Goal: Task Accomplishment & Management: Use online tool/utility

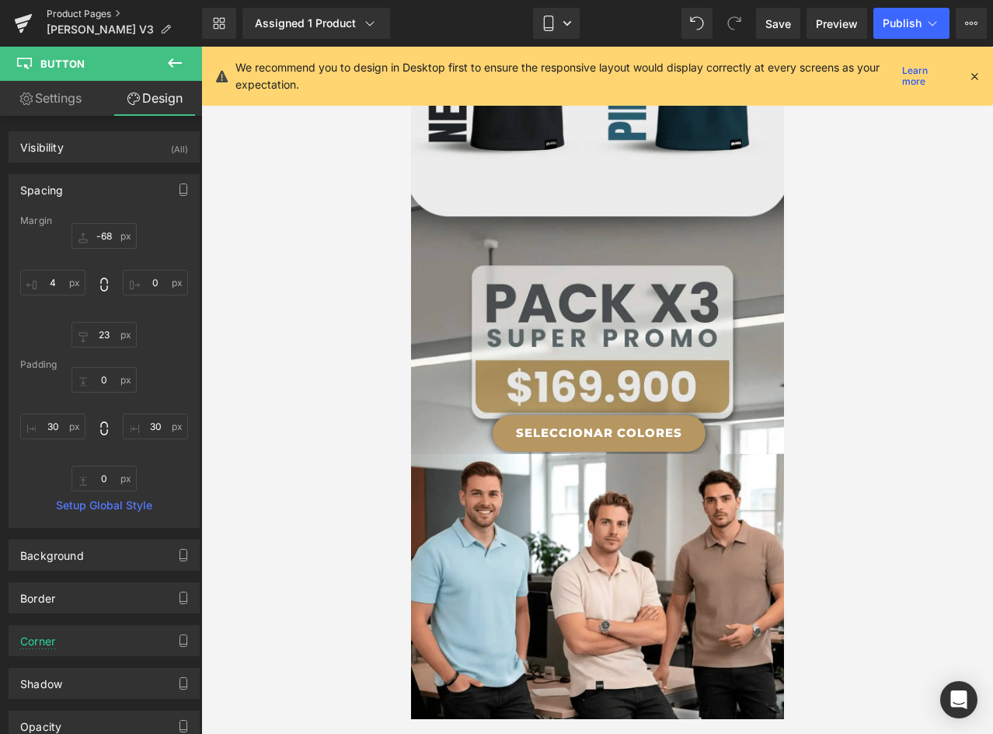
click at [78, 12] on link "Product Pages" at bounding box center [124, 14] width 155 height 12
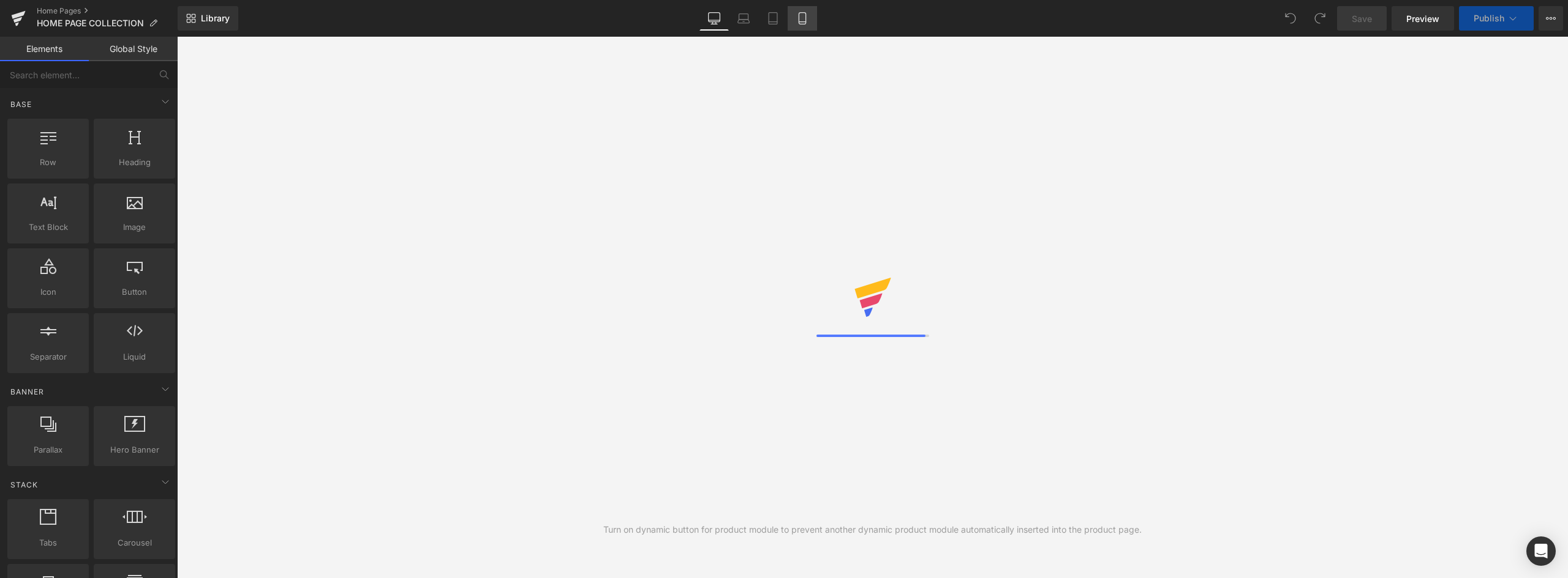
click at [805, 23] on icon at bounding box center [802, 19] width 13 height 13
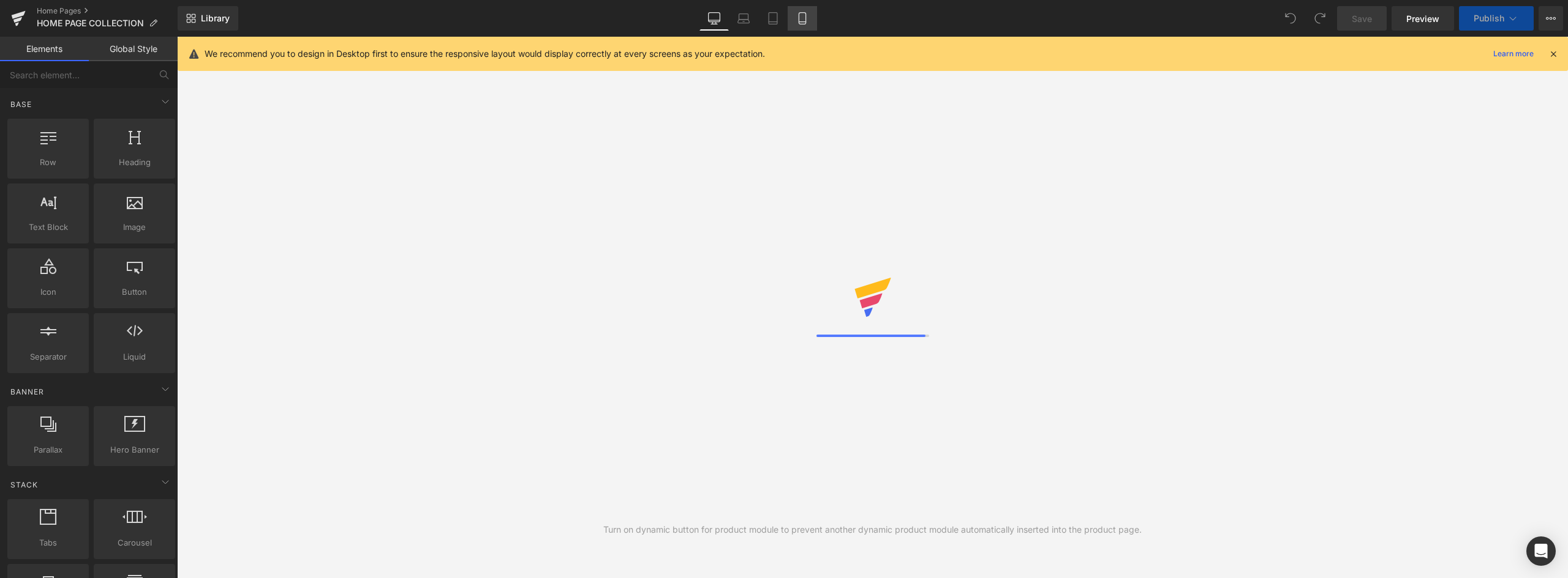
click at [803, 14] on icon at bounding box center [802, 19] width 13 height 13
click at [804, 18] on icon at bounding box center [802, 19] width 13 height 13
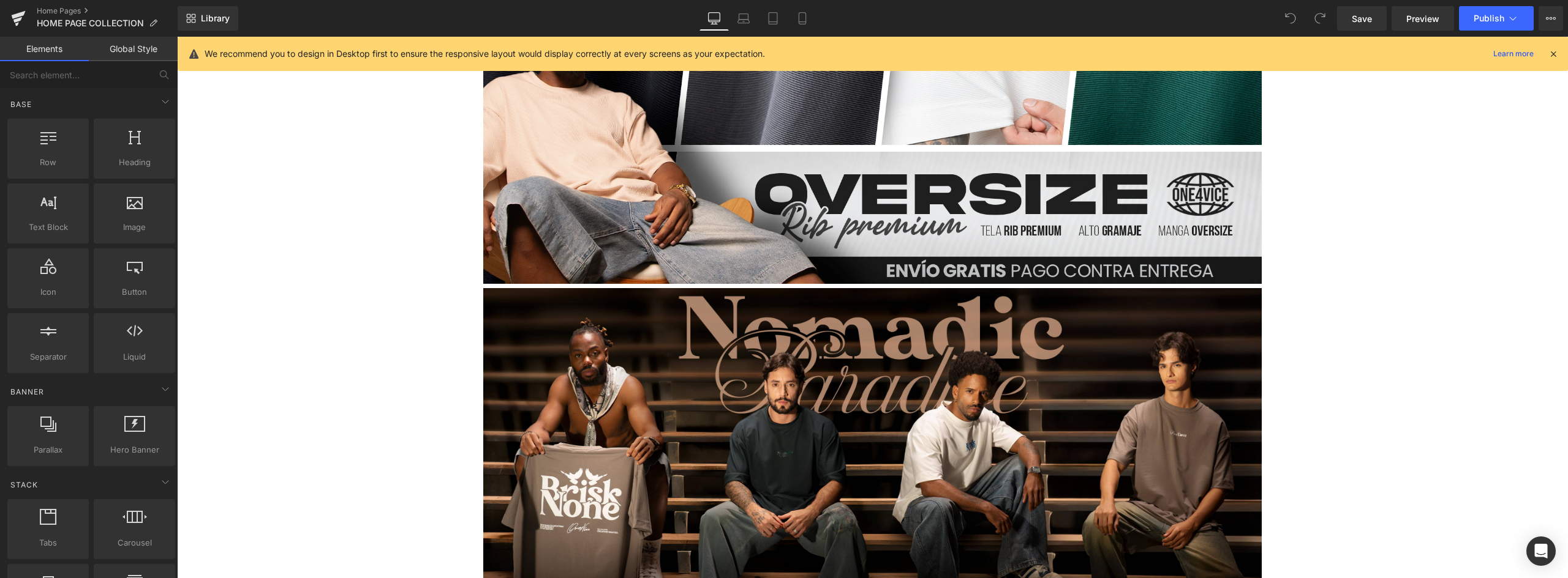
scroll to position [980, 0]
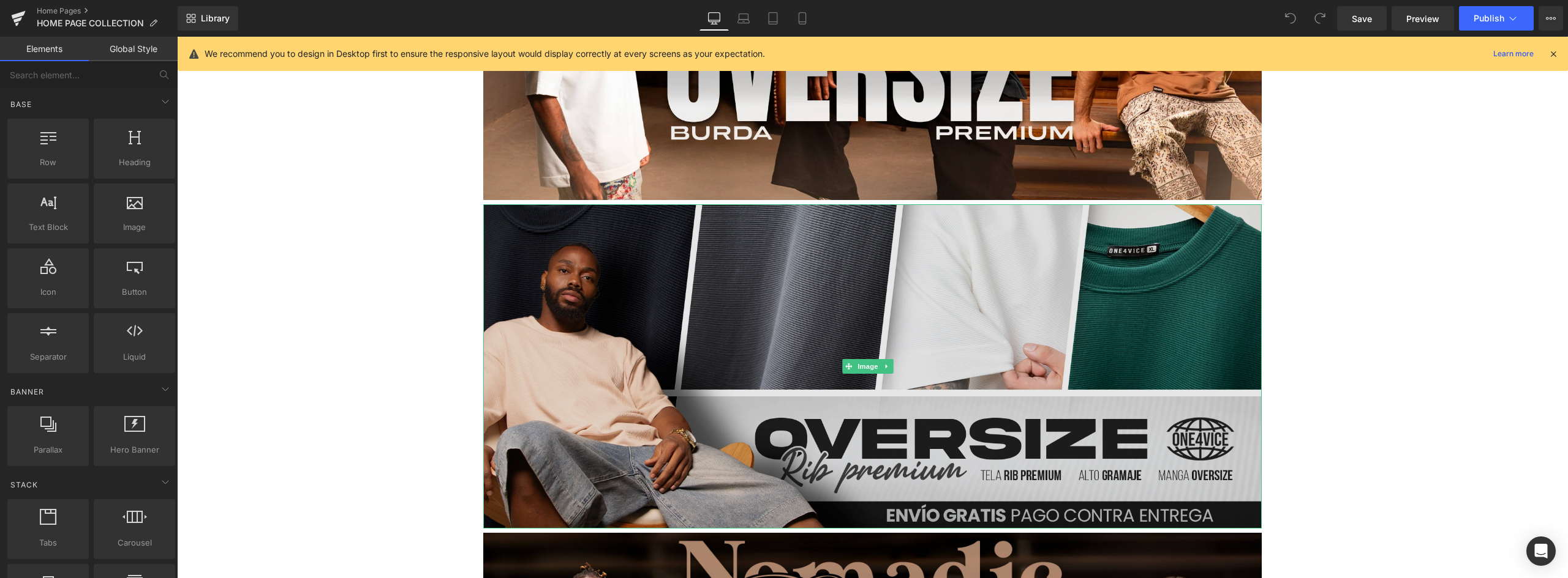
click at [910, 208] on img at bounding box center [872, 367] width 778 height 324
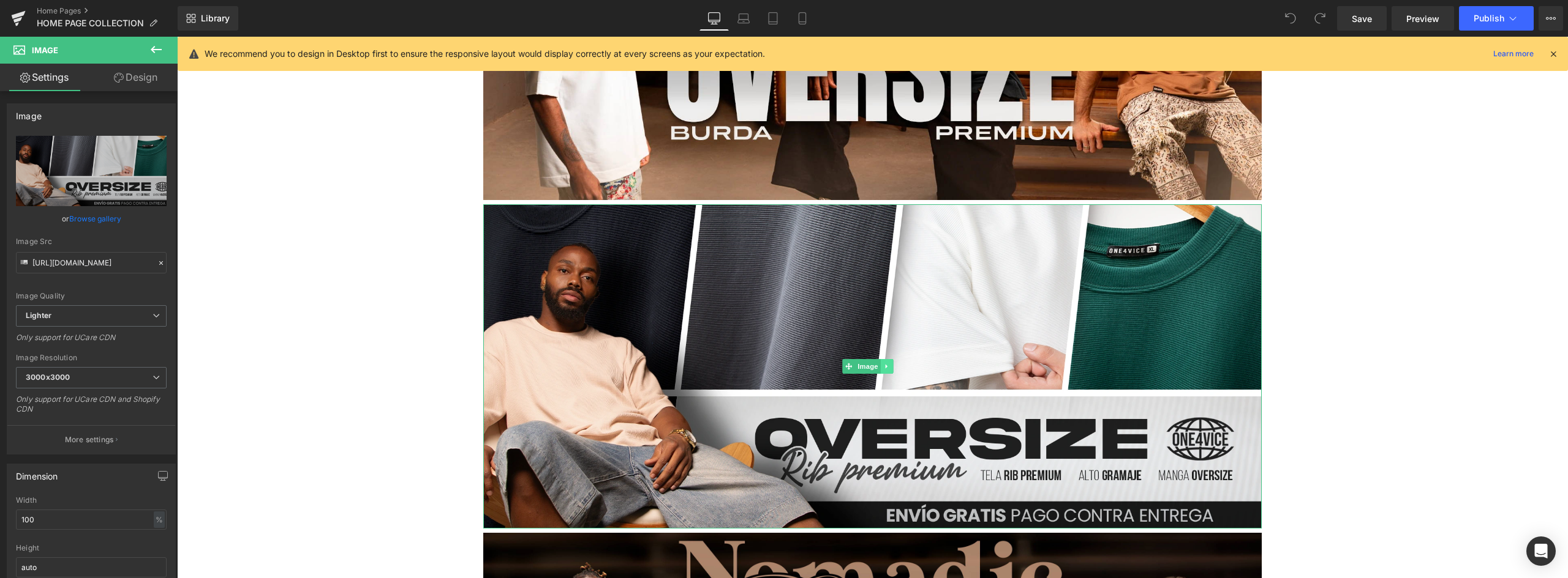
click at [890, 363] on icon at bounding box center [887, 366] width 7 height 7
click at [879, 363] on icon at bounding box center [880, 366] width 7 height 7
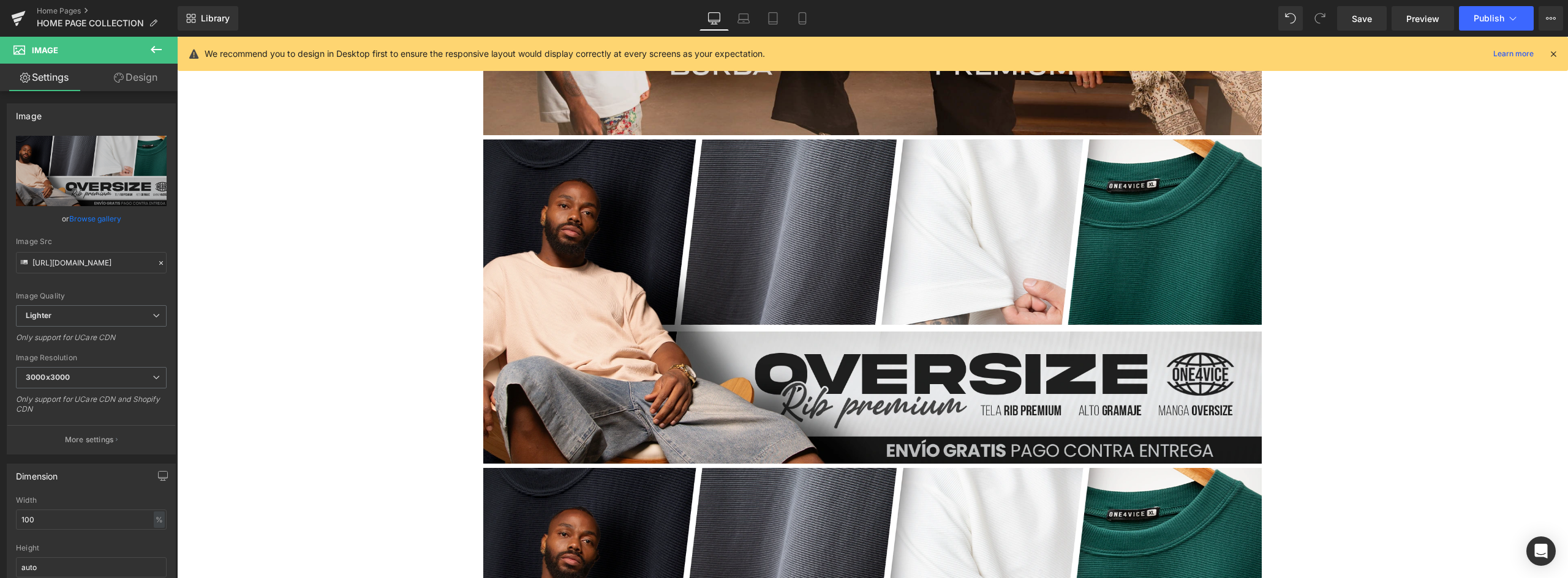
scroll to position [983, 0]
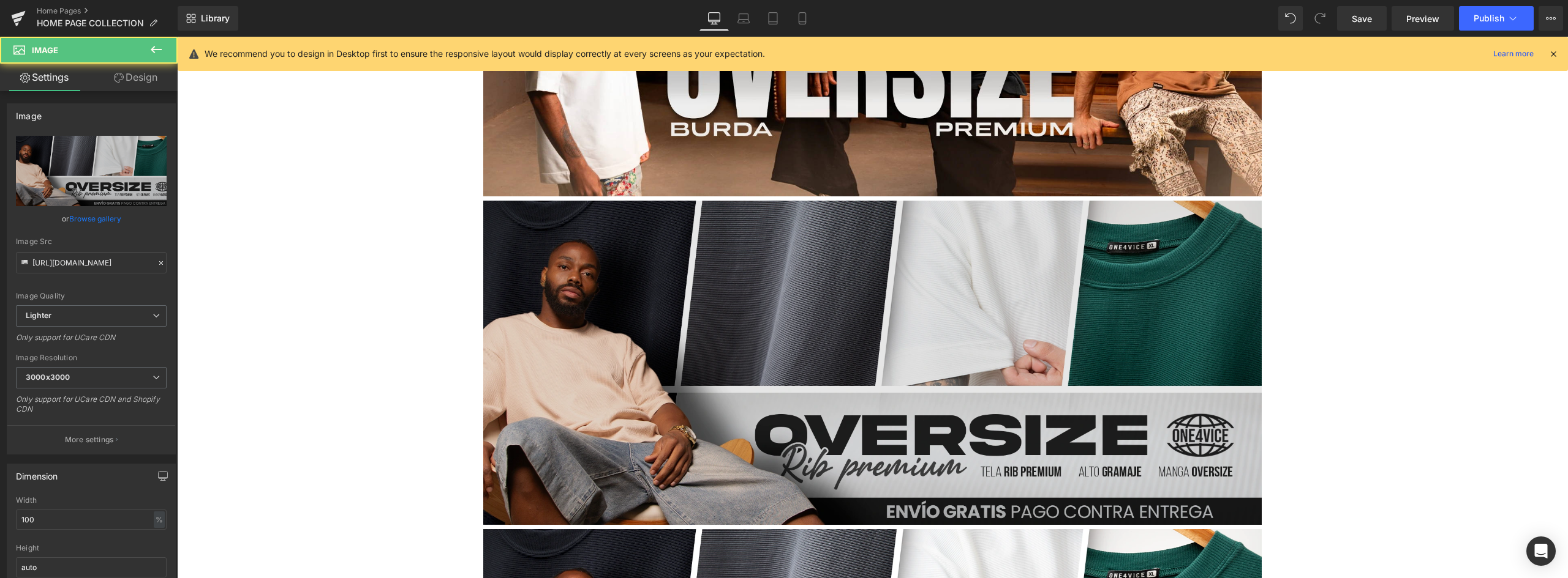
click at [918, 277] on img at bounding box center [872, 363] width 778 height 324
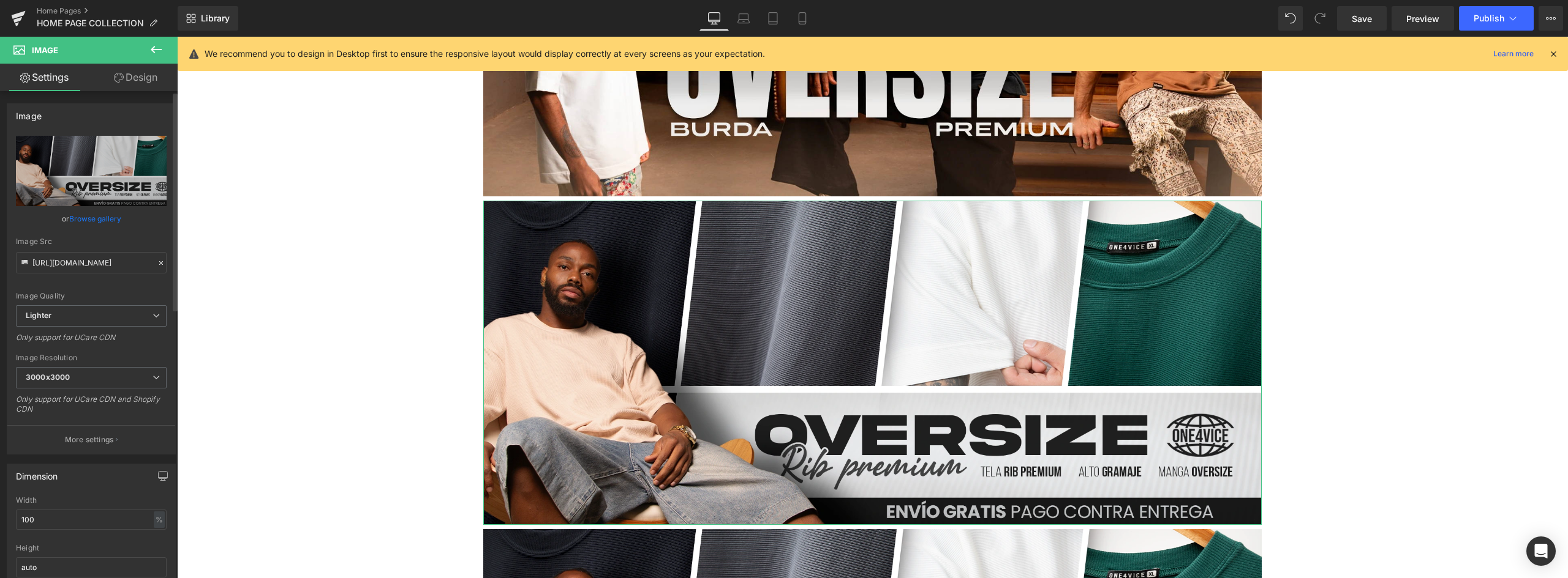
click at [102, 220] on link "Browse gallery" at bounding box center [95, 218] width 52 height 21
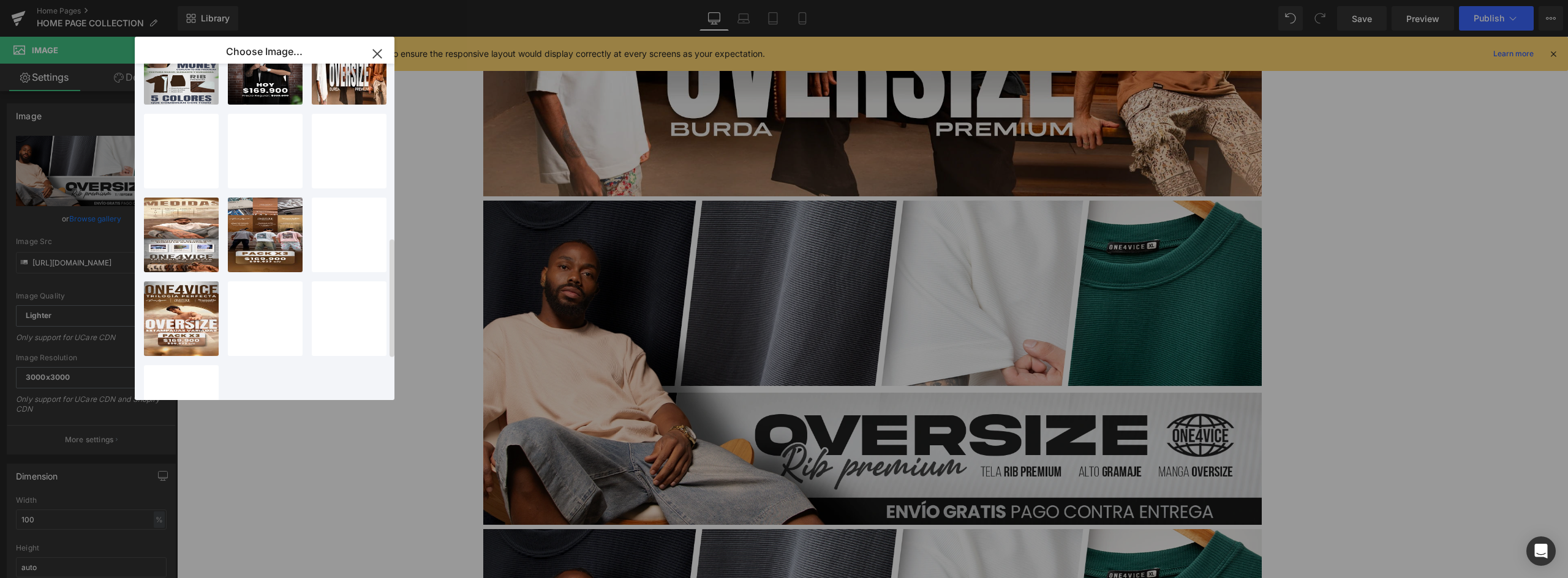
scroll to position [490, 0]
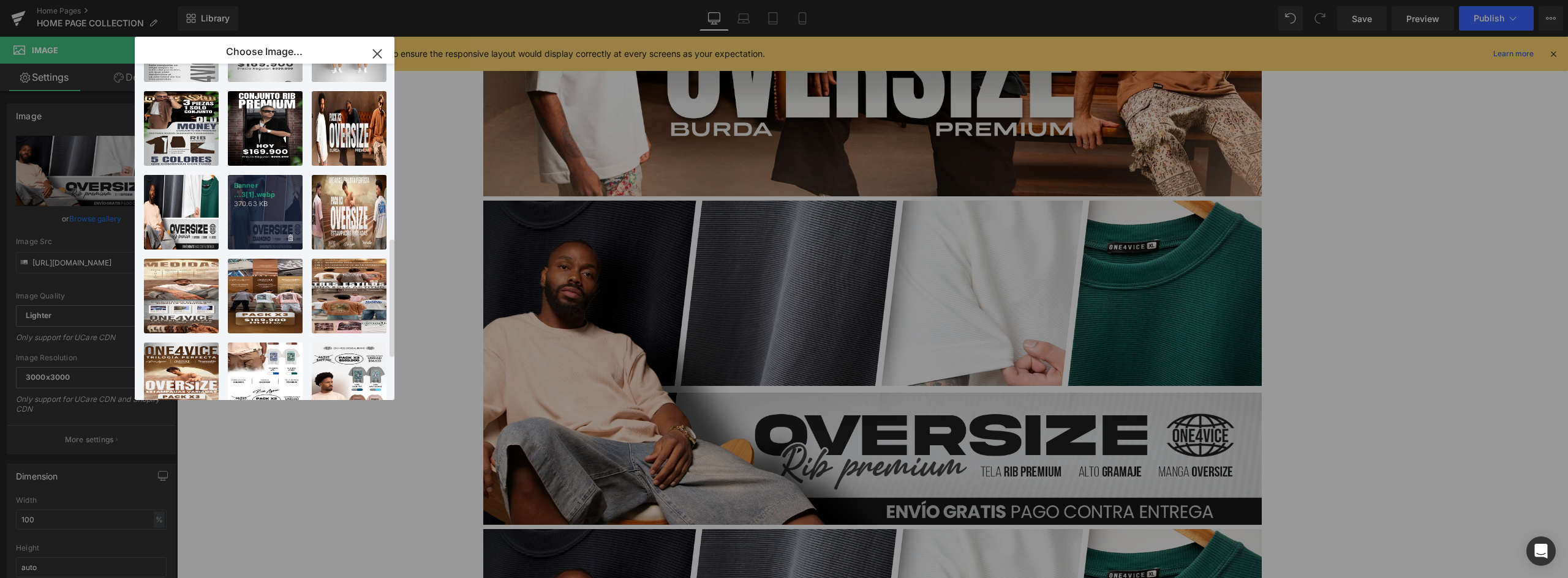
click at [277, 191] on p "Banner ...3[1].webp" at bounding box center [265, 190] width 62 height 18
type input "https://ucarecdn.com/e0c1bc59-2c40-46fd-bfa4-2ebe63a40bdf/-/format/auto/-/previ…"
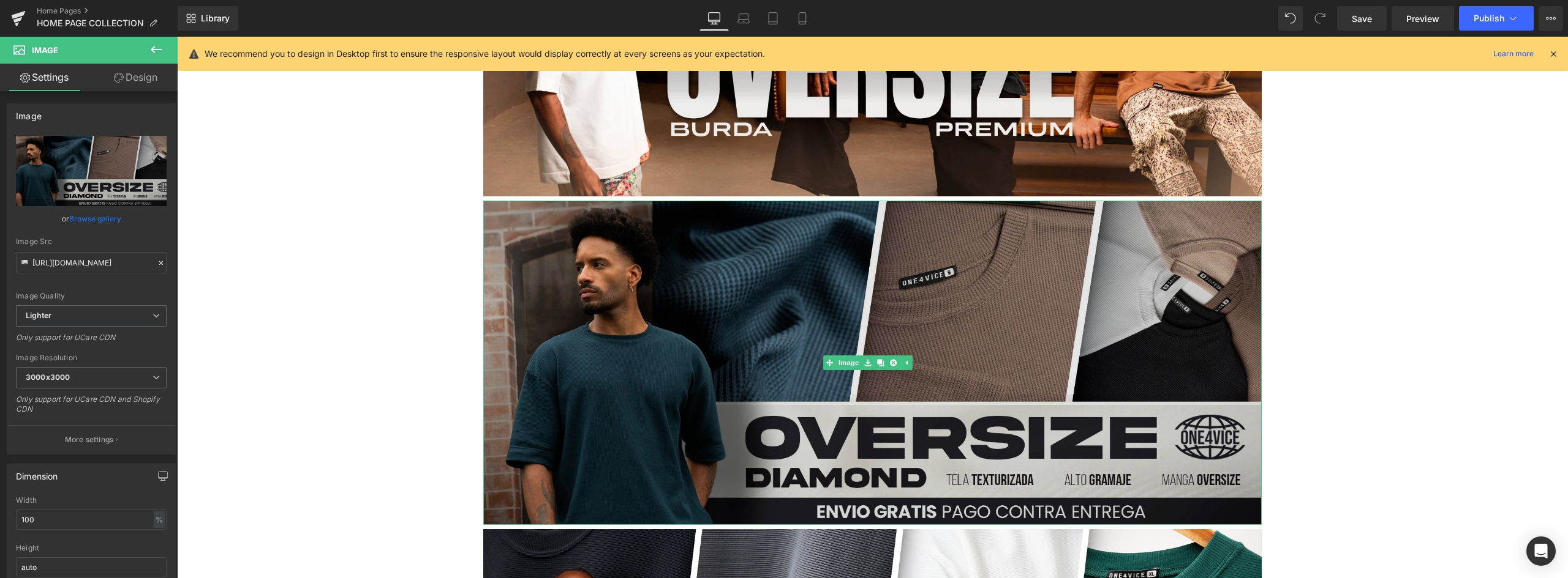
scroll to position [1106, 0]
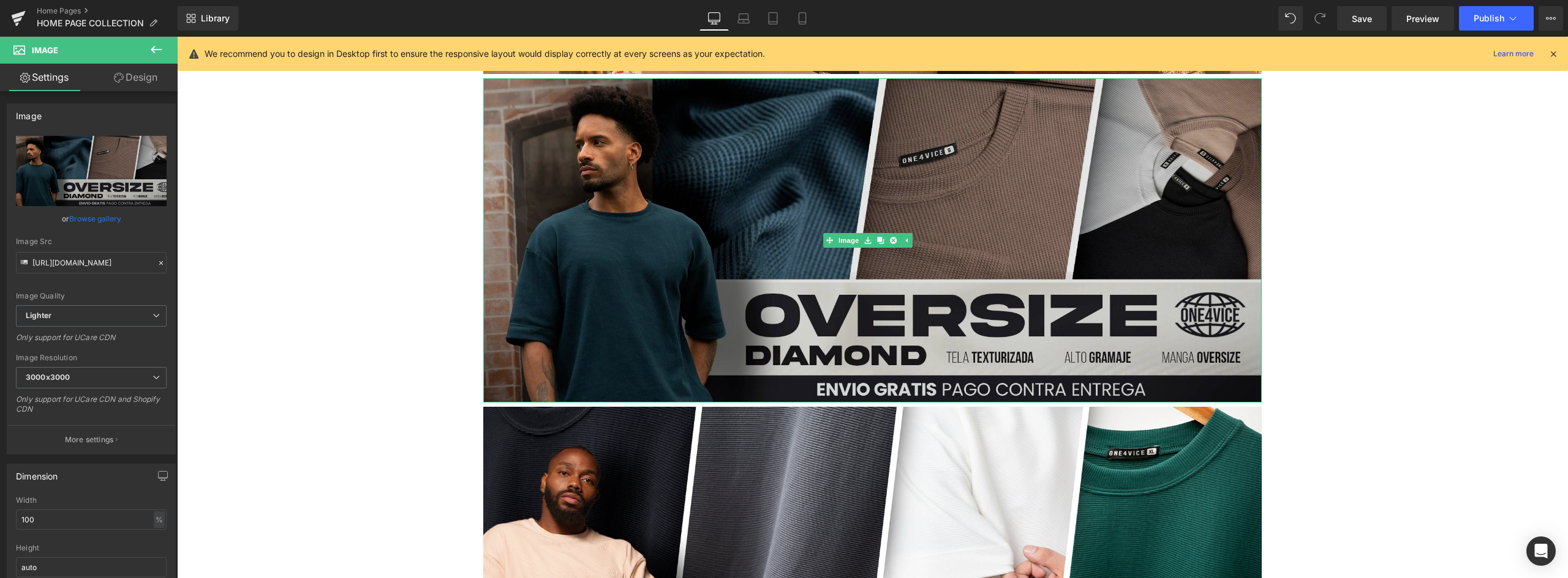
click at [839, 187] on img at bounding box center [872, 240] width 778 height 324
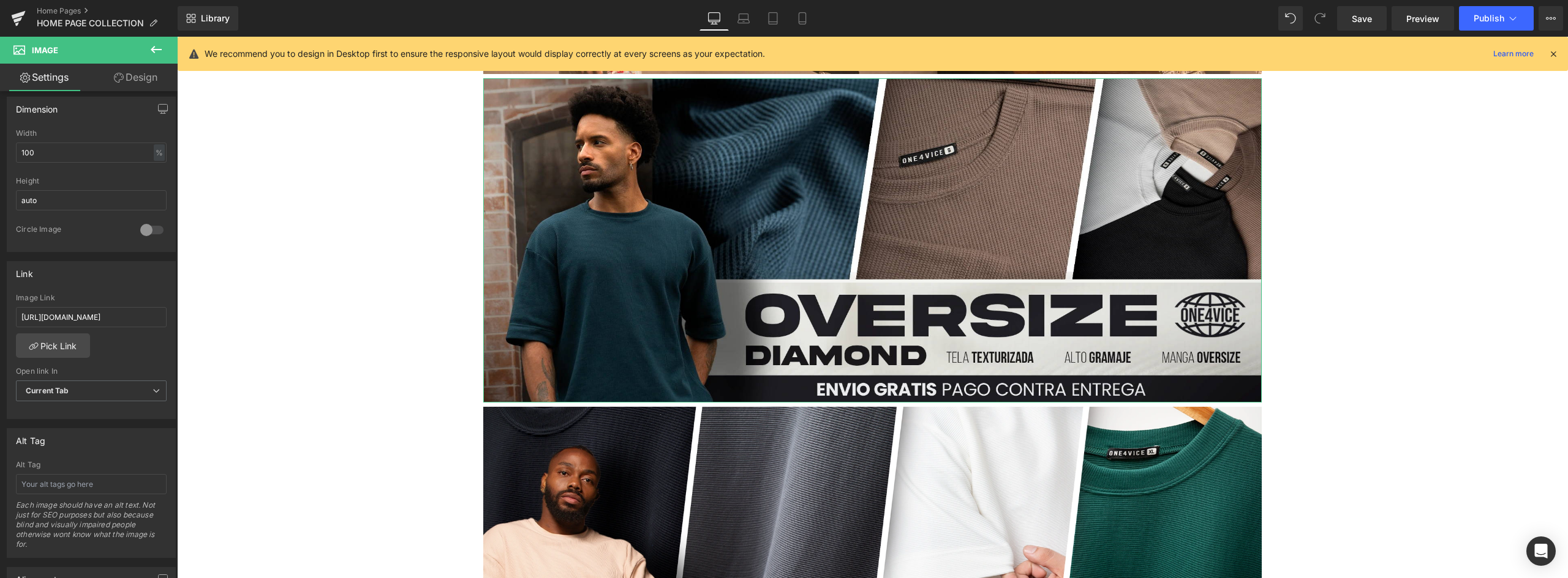
scroll to position [0, 60]
drag, startPoint x: 257, startPoint y: 353, endPoint x: 326, endPoint y: 317, distance: 77.8
type input "h"
type input "https://one4viceco.com/products/oversize-texturizada-diamond-premium"
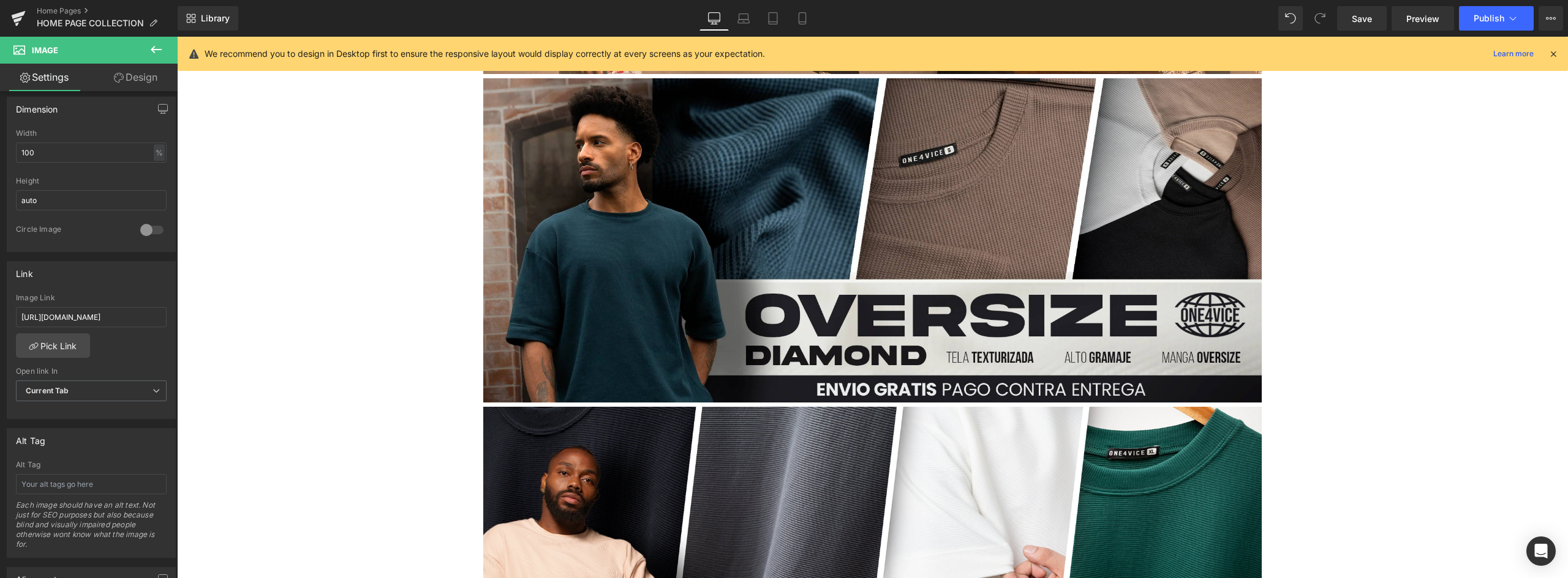
scroll to position [0, 122]
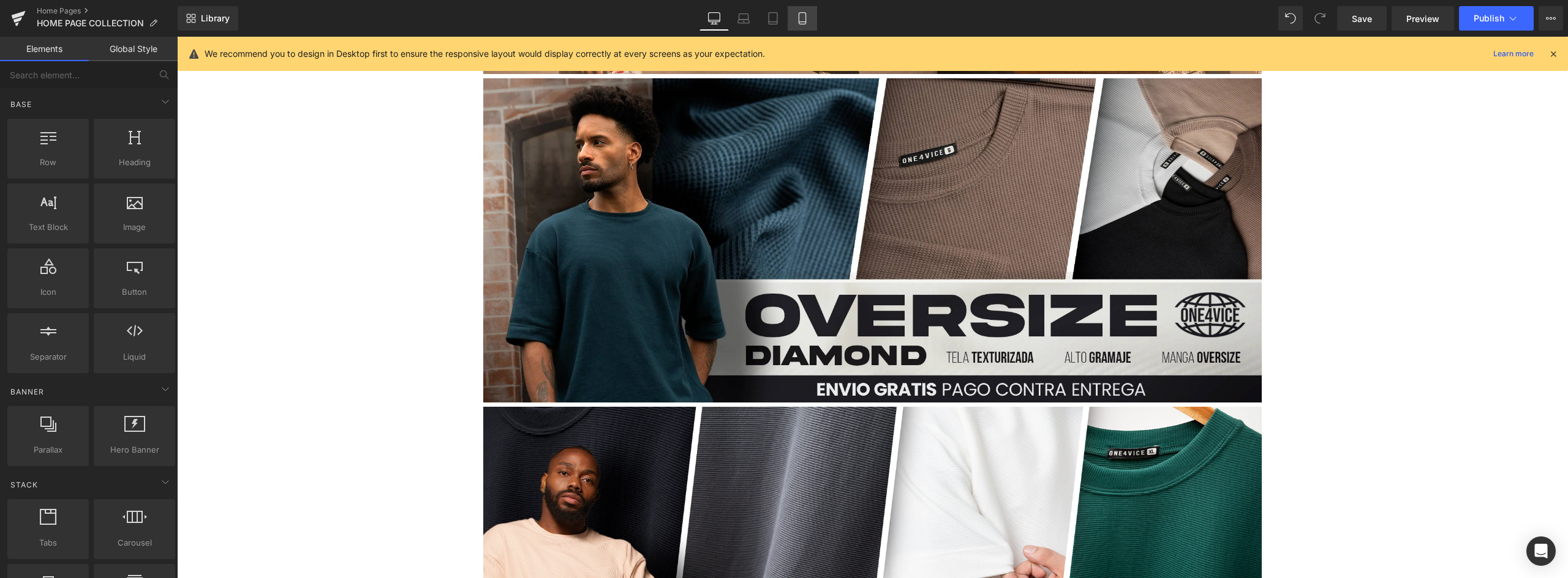
click at [808, 17] on icon at bounding box center [802, 19] width 13 height 13
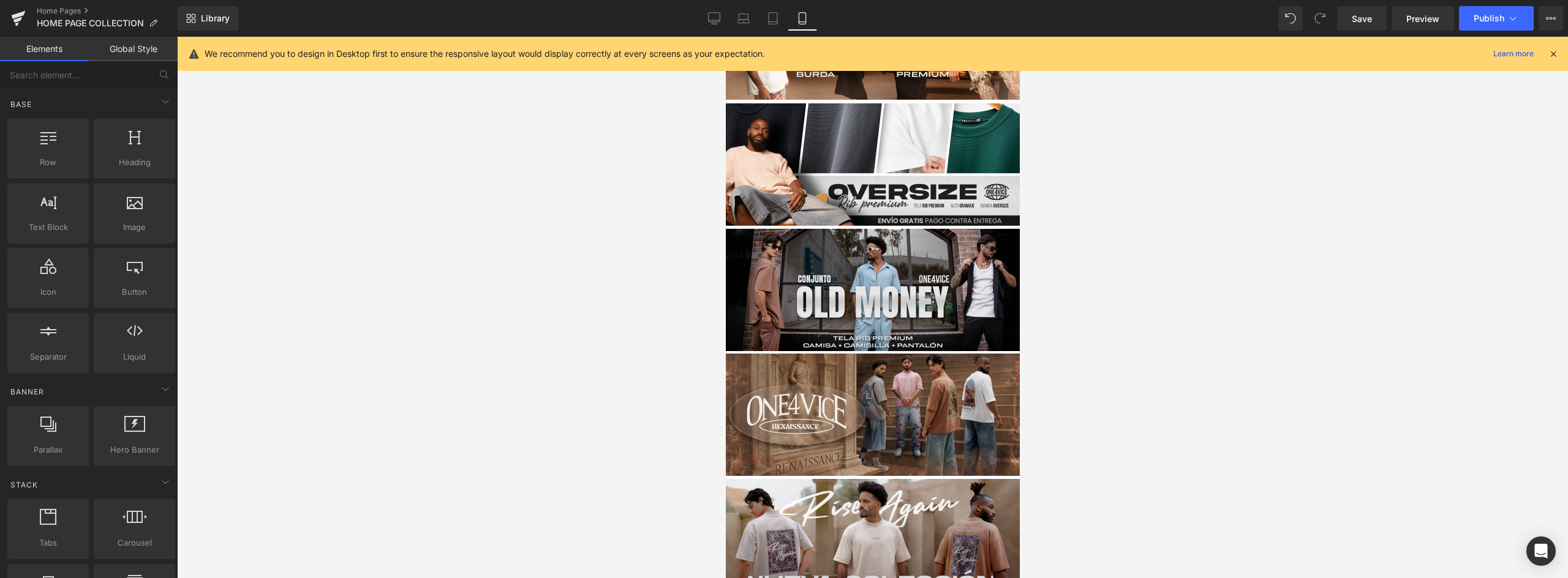
scroll to position [309, 0]
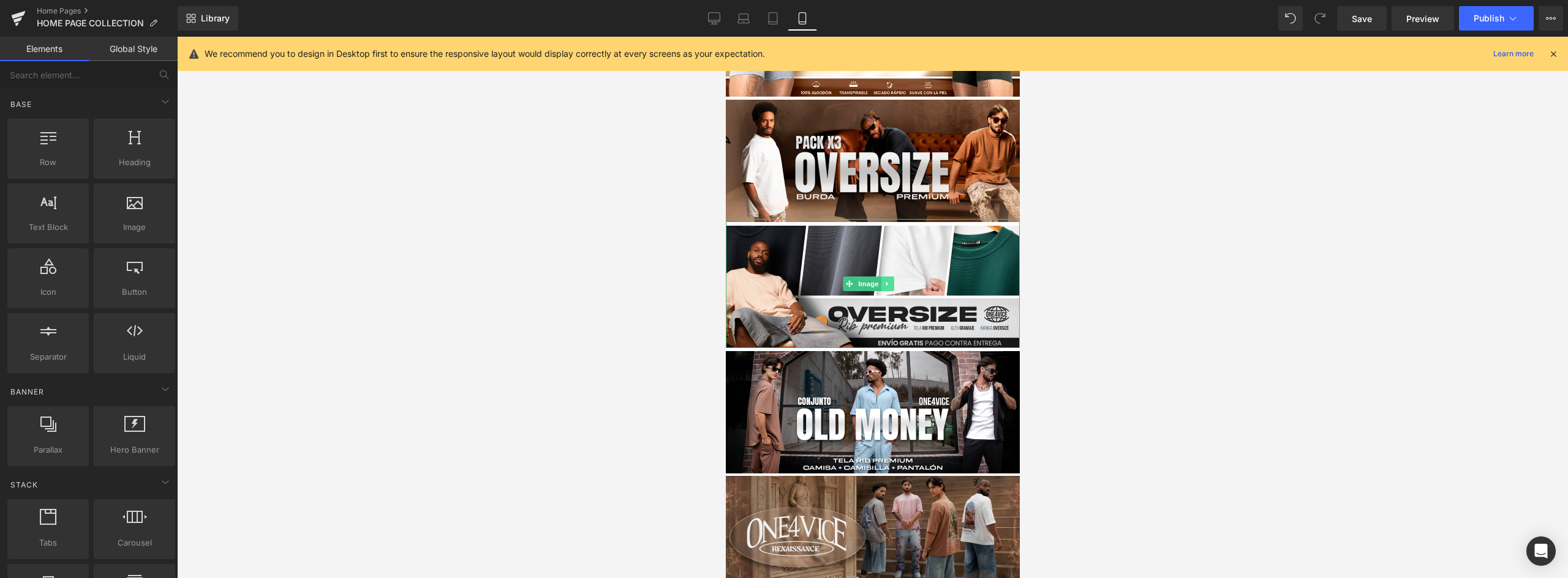
click at [886, 282] on icon at bounding box center [886, 283] width 2 height 4
click at [879, 280] on icon at bounding box center [880, 283] width 7 height 7
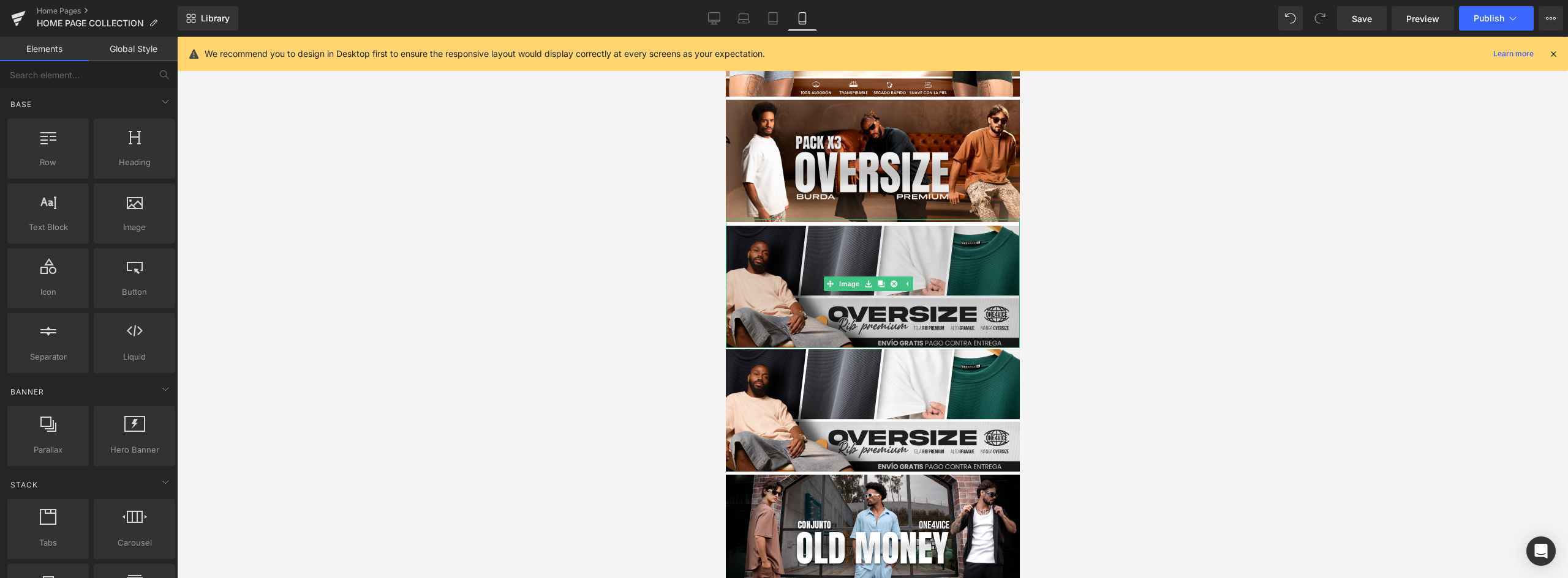
click at [943, 248] on img at bounding box center [871, 283] width 294 height 129
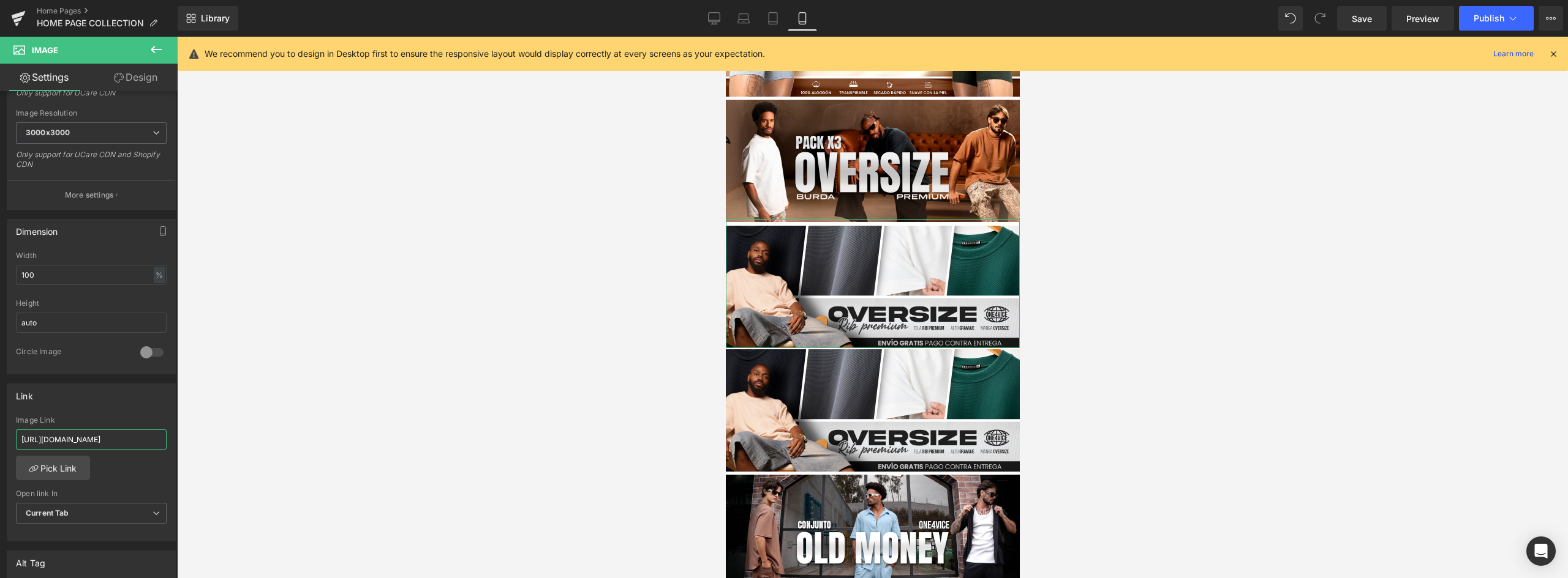
scroll to position [0, 60]
drag, startPoint x: 40, startPoint y: 435, endPoint x: 346, endPoint y: 443, distance: 306.1
click at [345, 443] on div "You are previewing how the will restyle your page. You can not edit Elements in…" at bounding box center [784, 299] width 1568 height 599
type input "h"
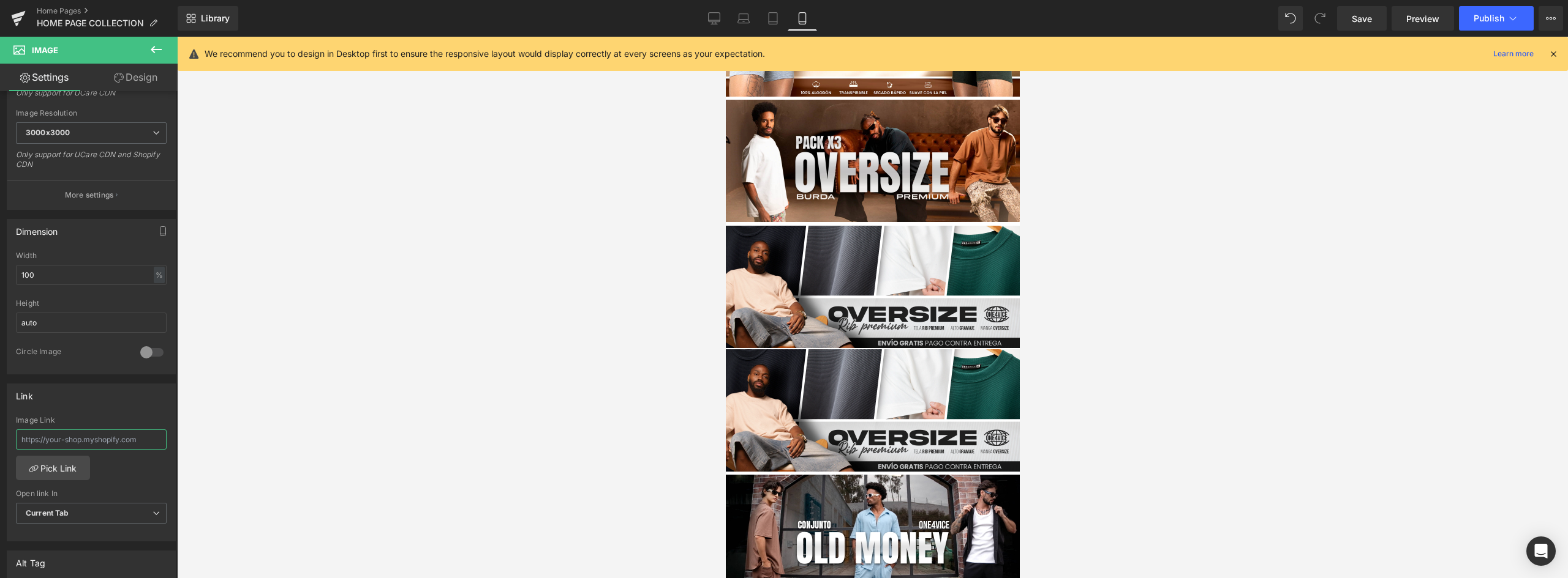
paste input "https://one4viceco.com/products/oversize-texturizada-diamond-premium"
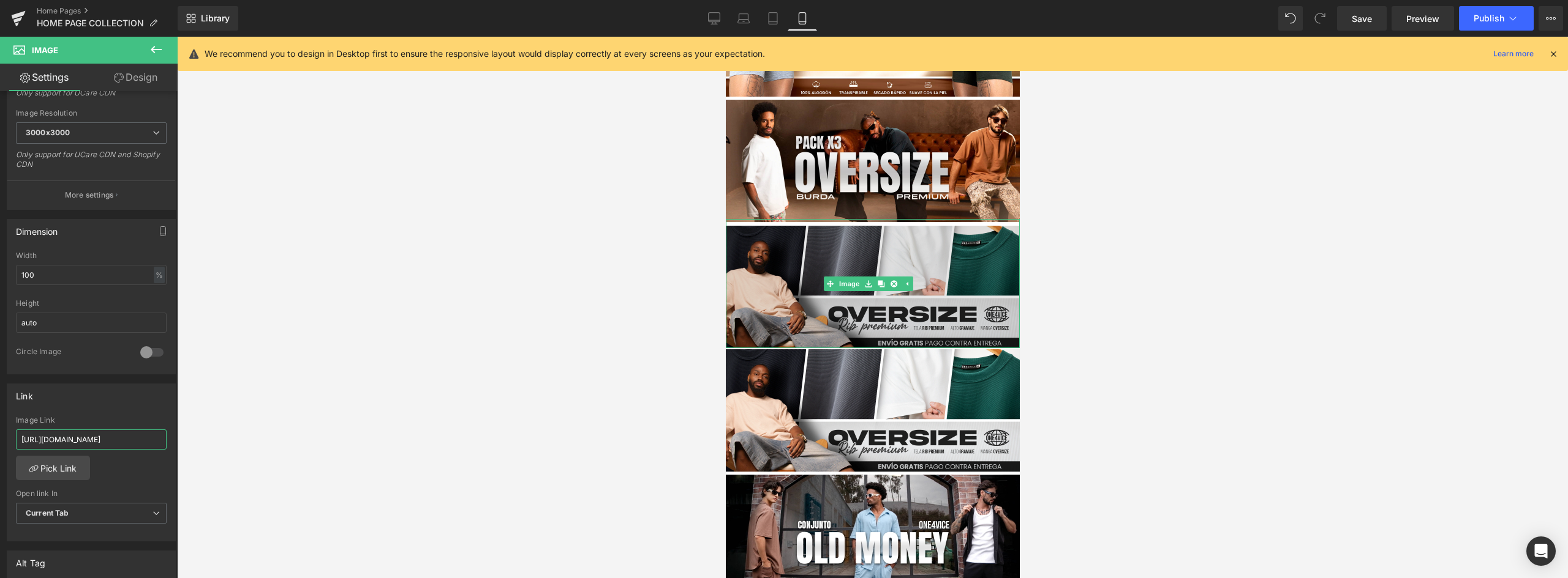
type input "https://one4viceco.com/products/oversize-texturizada-diamond-premium"
click at [923, 275] on img at bounding box center [871, 283] width 294 height 129
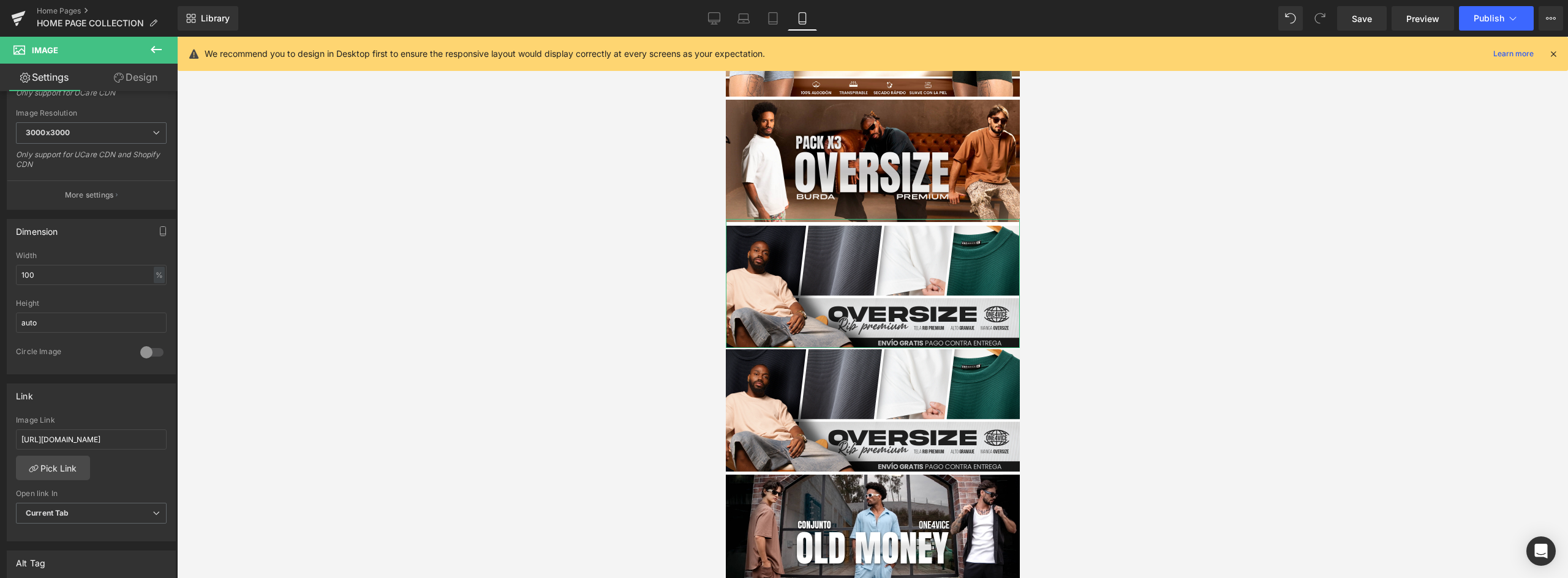
scroll to position [0, 123]
drag, startPoint x: 91, startPoint y: 438, endPoint x: 279, endPoint y: 438, distance: 188.0
click at [279, 438] on div "You are previewing how the will restyle your page. You can not edit Elements in…" at bounding box center [784, 299] width 1568 height 599
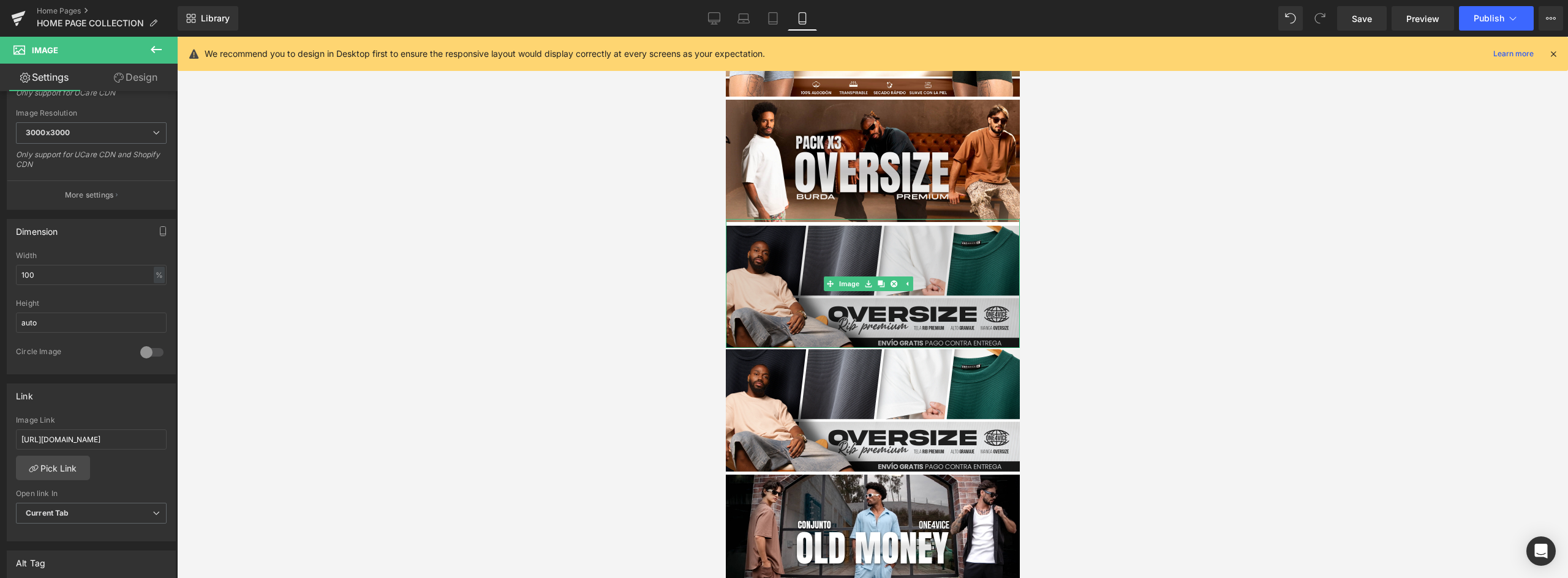
scroll to position [0, 0]
click at [952, 274] on img at bounding box center [871, 283] width 294 height 129
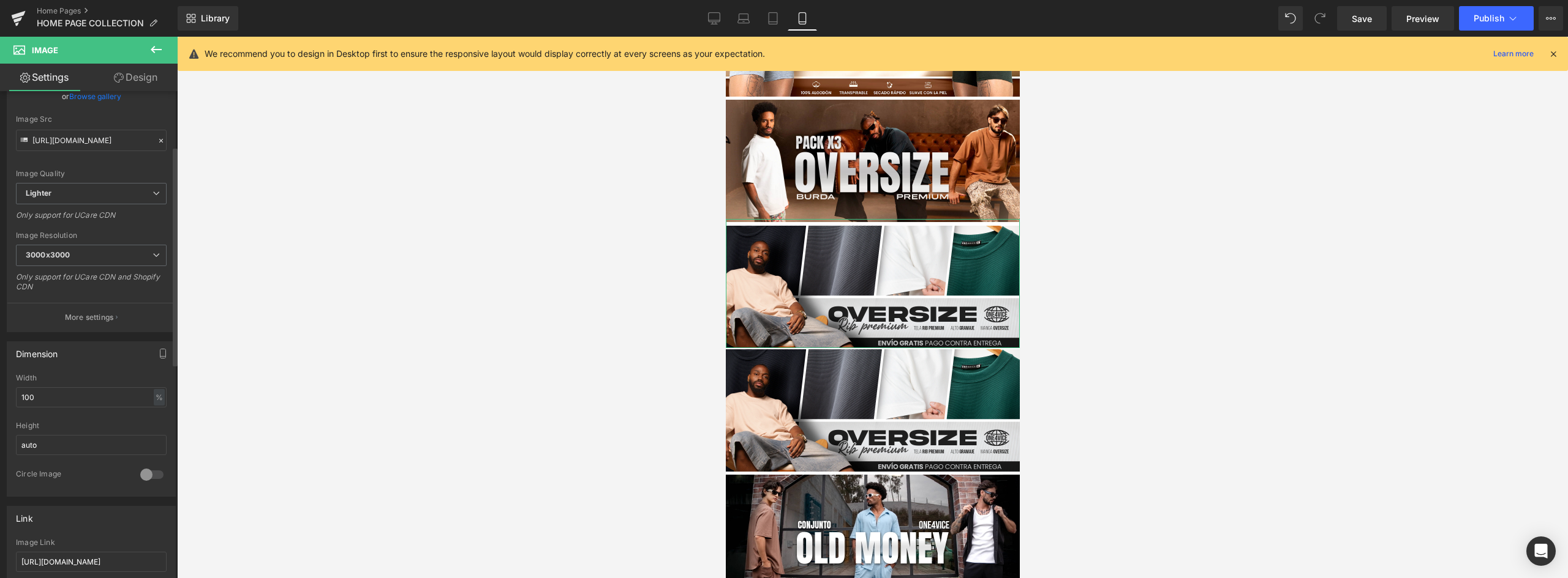
scroll to position [61, 0]
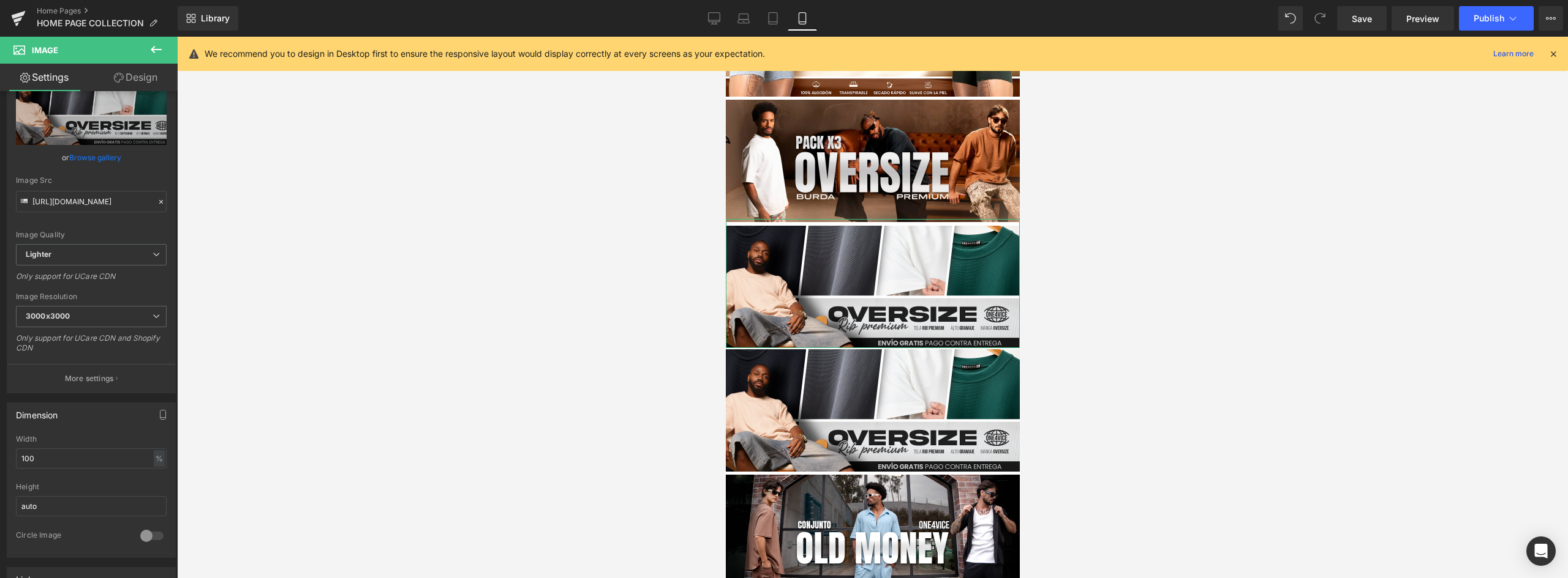
click at [95, 155] on link "Browse gallery" at bounding box center [95, 157] width 52 height 21
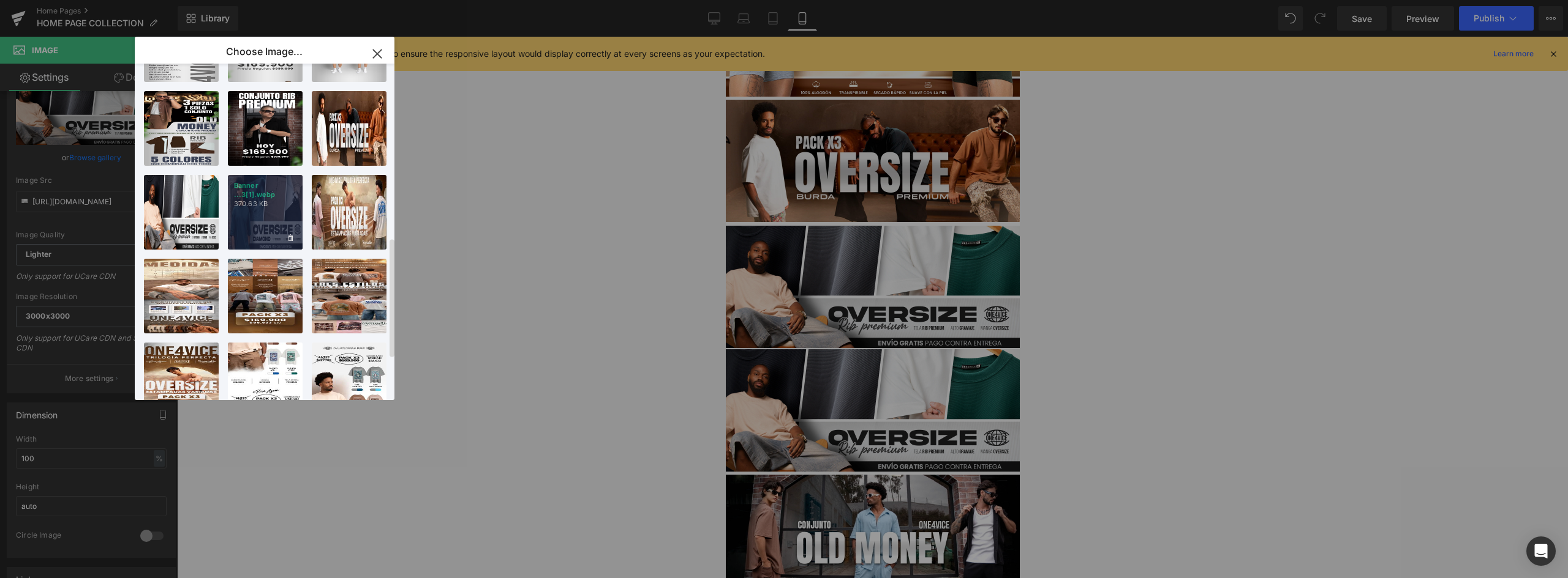
click at [262, 202] on p "370.63 KB" at bounding box center [265, 204] width 62 height 9
type input "https://ucarecdn.com/e0c1bc59-2c40-46fd-bfa4-2ebe63a40bdf/-/format/auto/-/previ…"
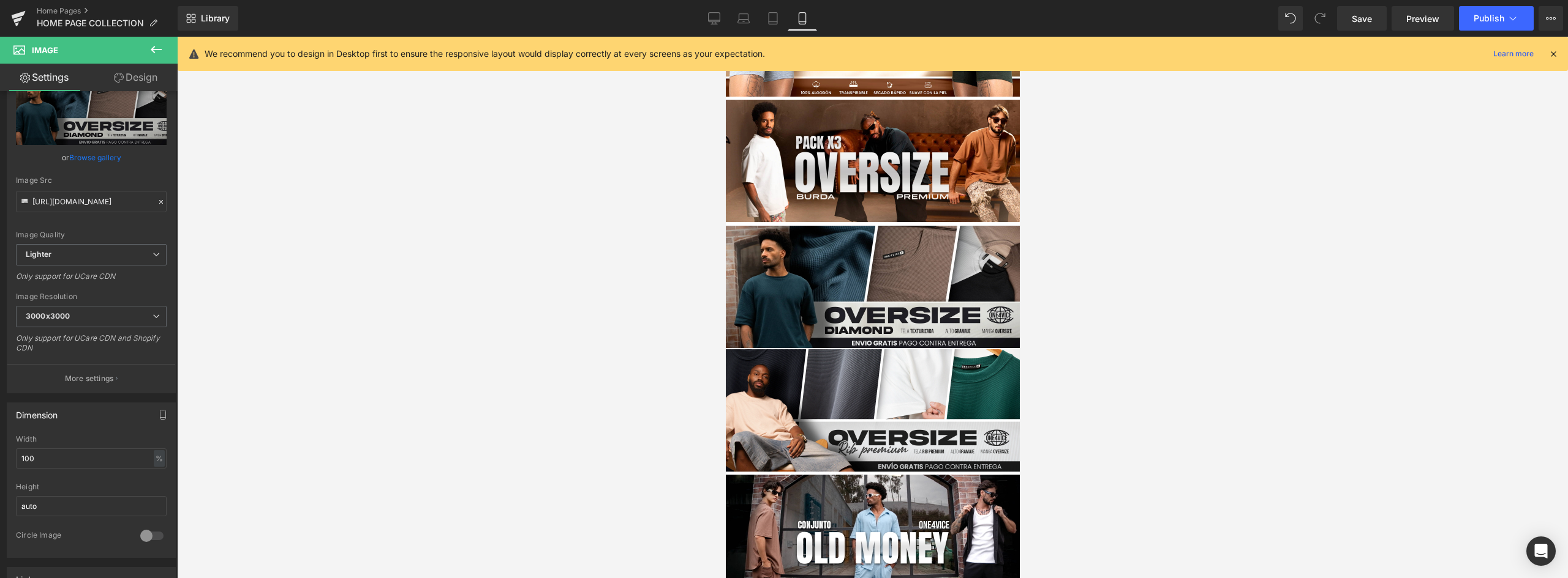
click at [1139, 288] on div at bounding box center [872, 308] width 1391 height 542
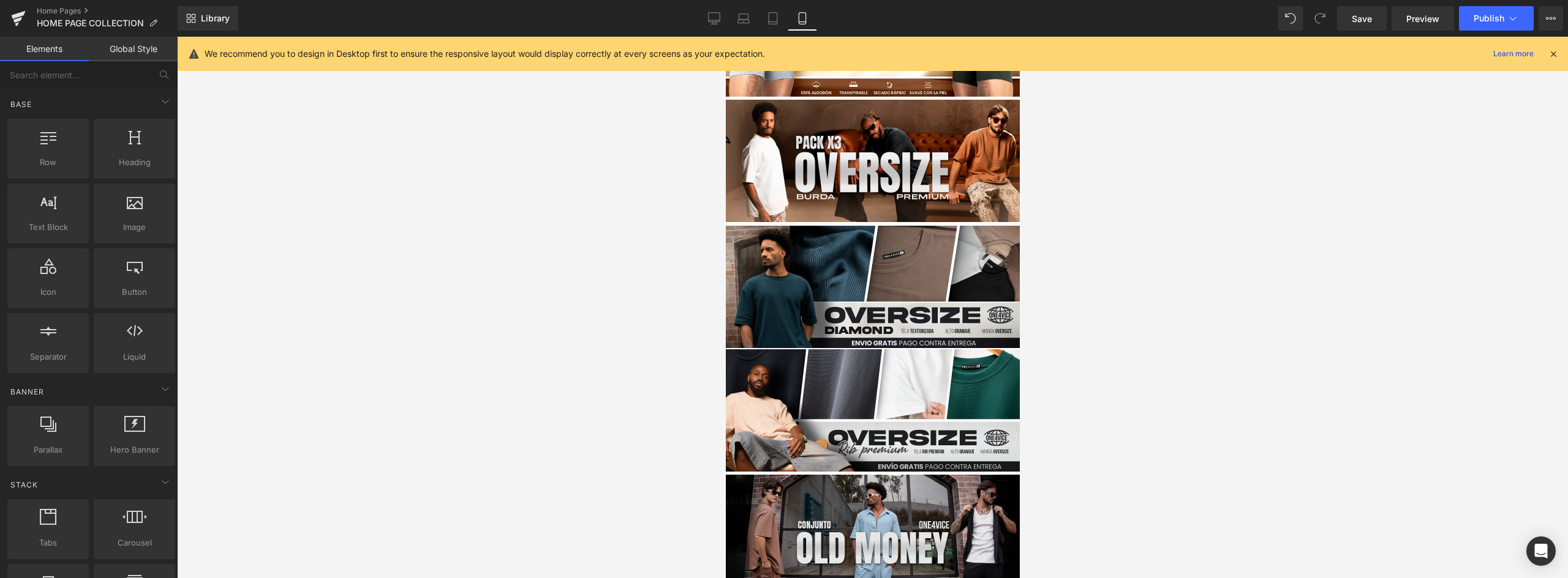
click at [869, 475] on img at bounding box center [871, 532] width 294 height 128
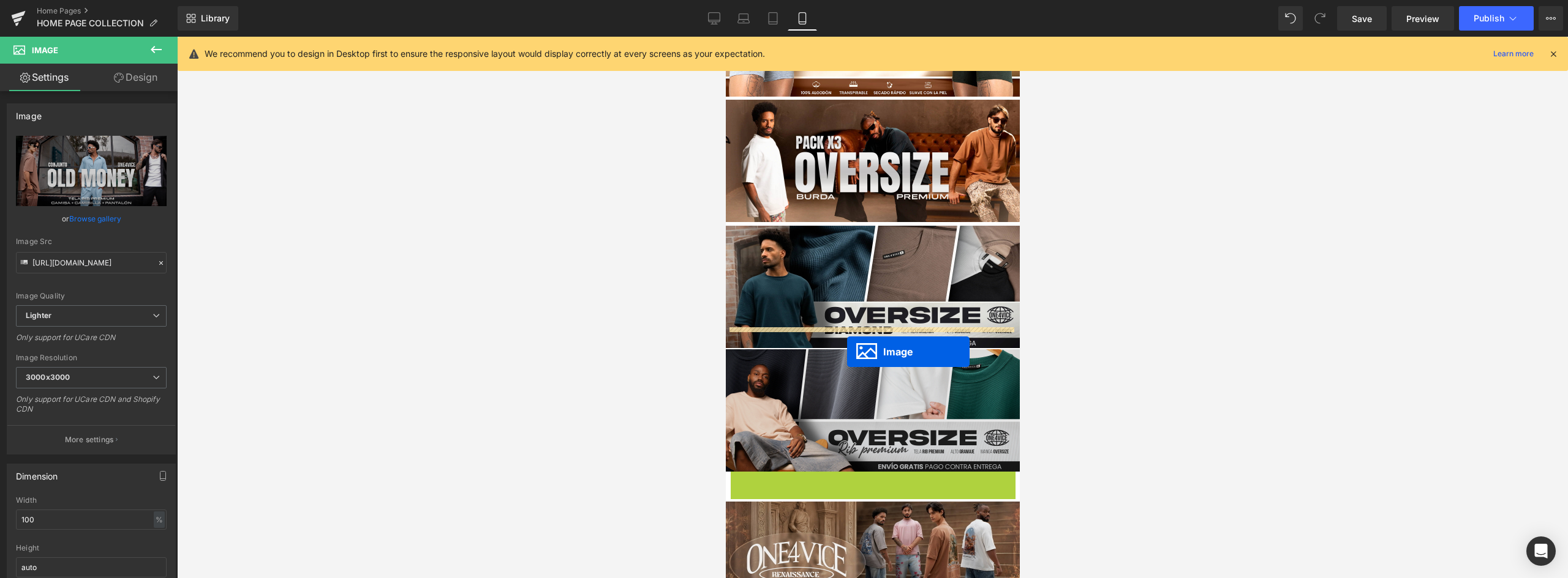
drag, startPoint x: 849, startPoint y: 509, endPoint x: 846, endPoint y: 352, distance: 157.0
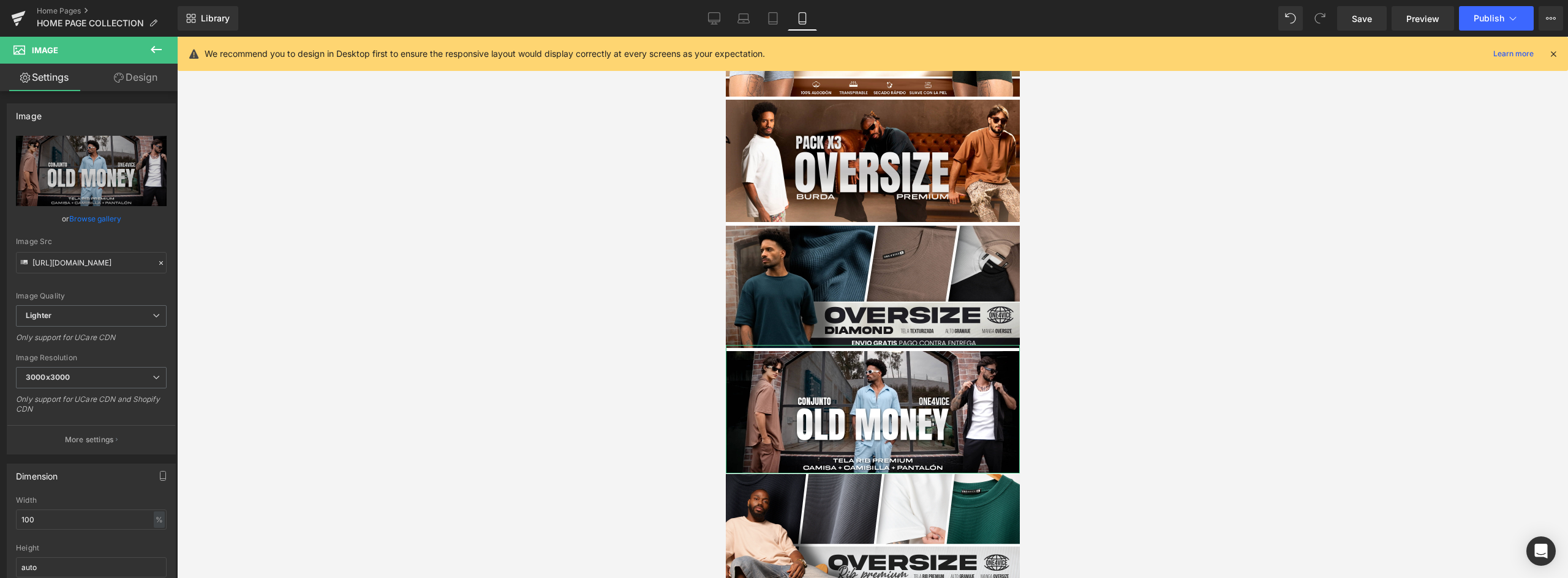
click at [141, 70] on link "Design" at bounding box center [136, 77] width 89 height 28
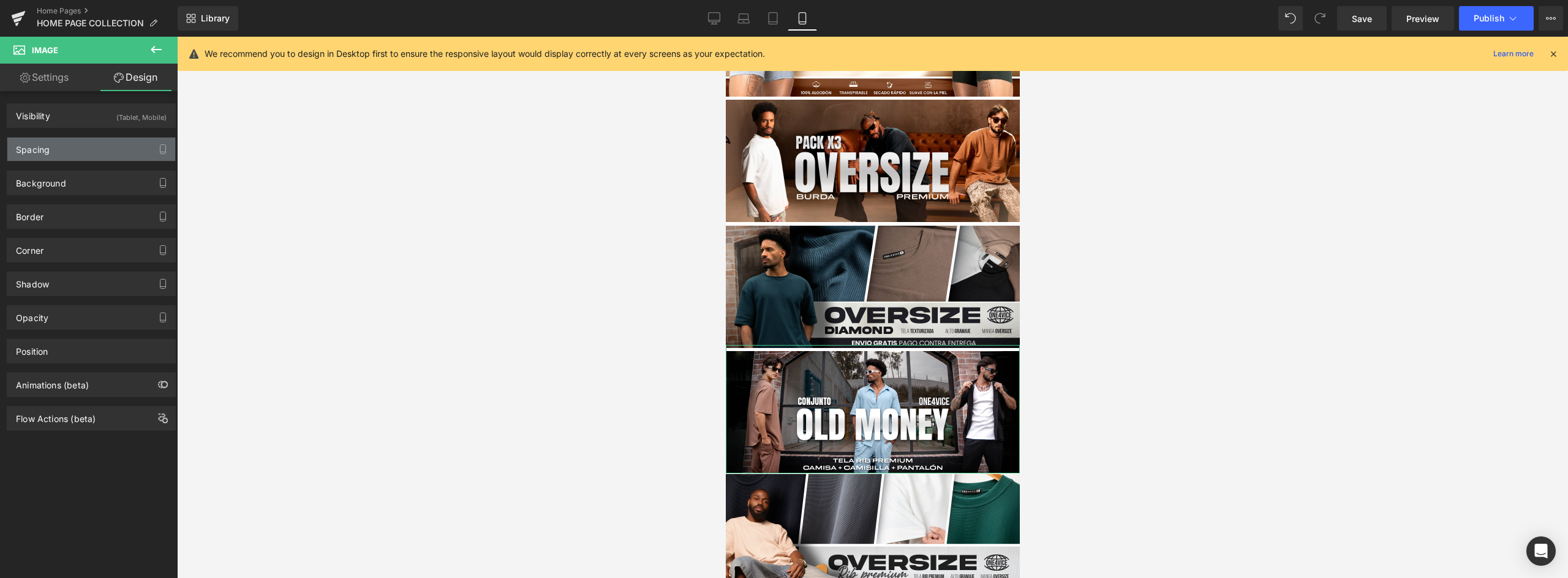
click at [65, 150] on div "Spacing" at bounding box center [91, 150] width 168 height 24
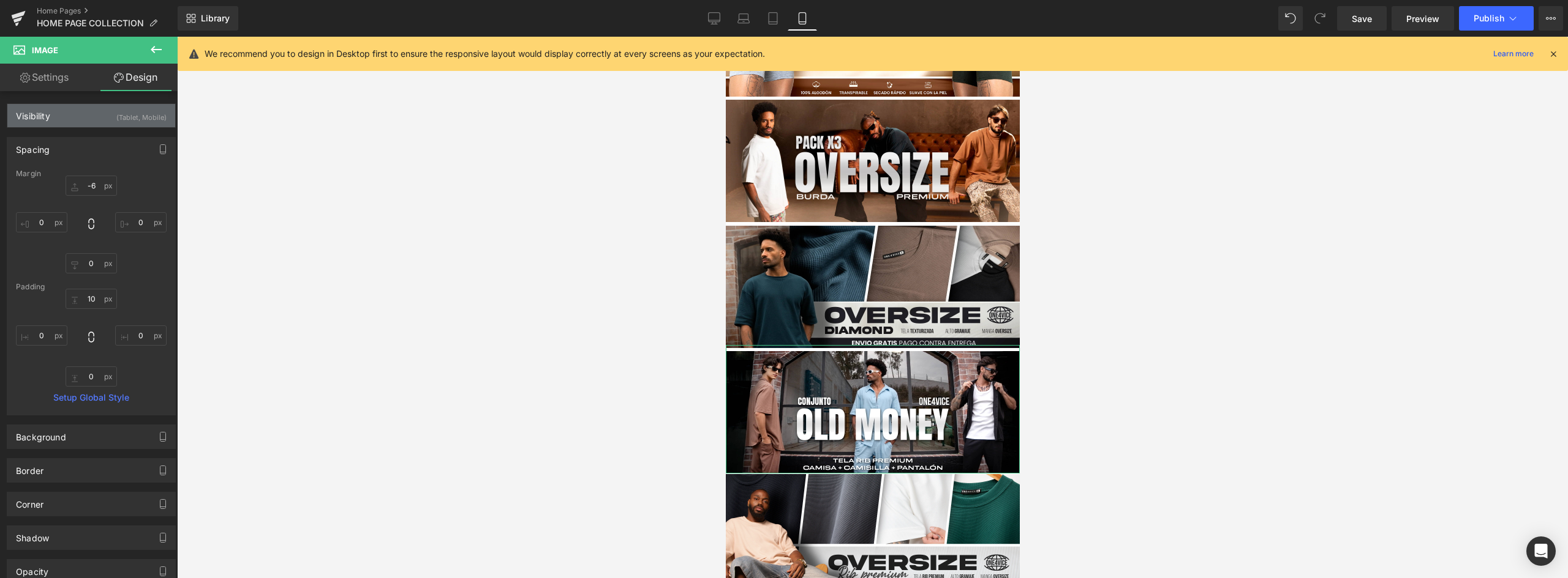
click at [73, 123] on div "Visibility (Tablet, Mobile)" at bounding box center [91, 116] width 168 height 24
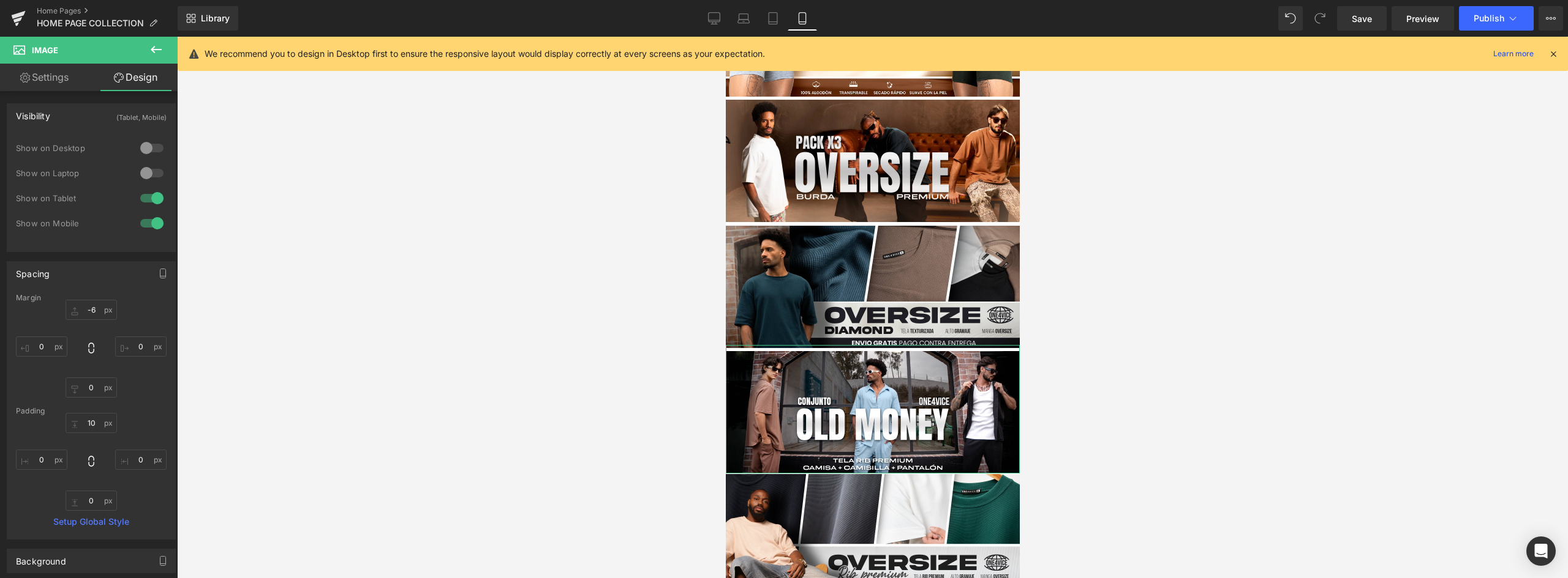
click at [133, 76] on link "Design" at bounding box center [136, 77] width 89 height 28
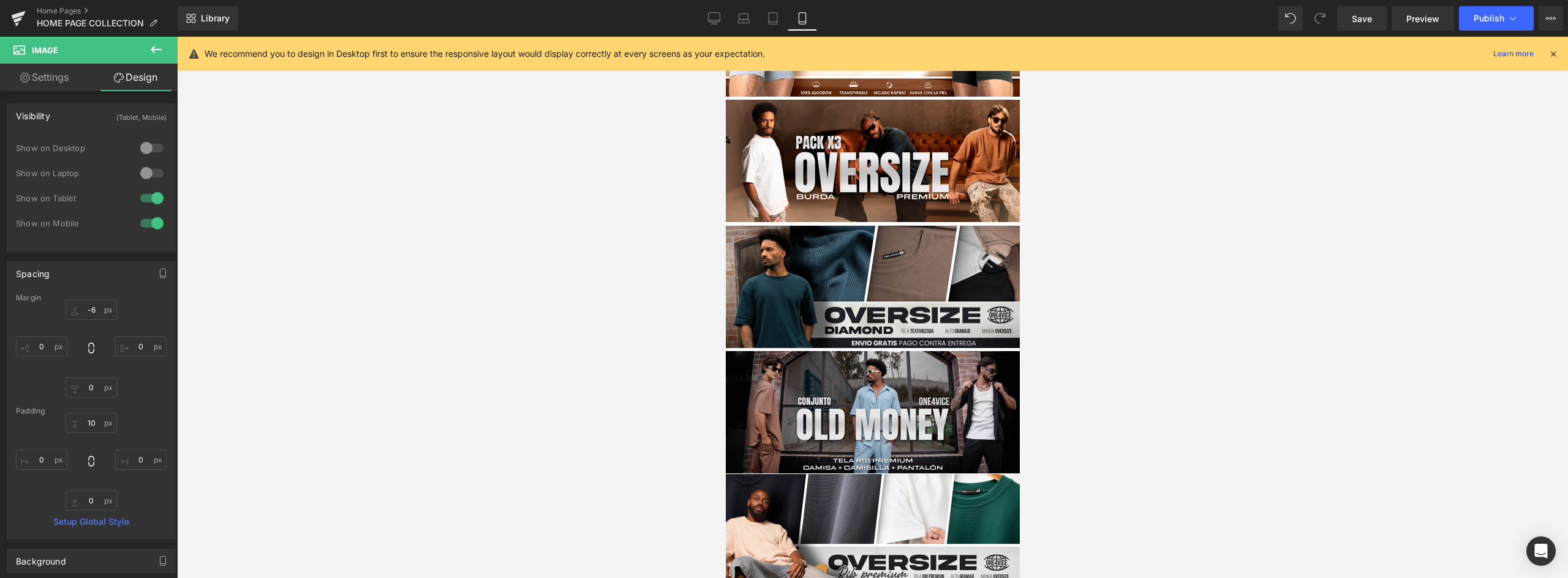
click at [920, 400] on img at bounding box center [871, 409] width 294 height 128
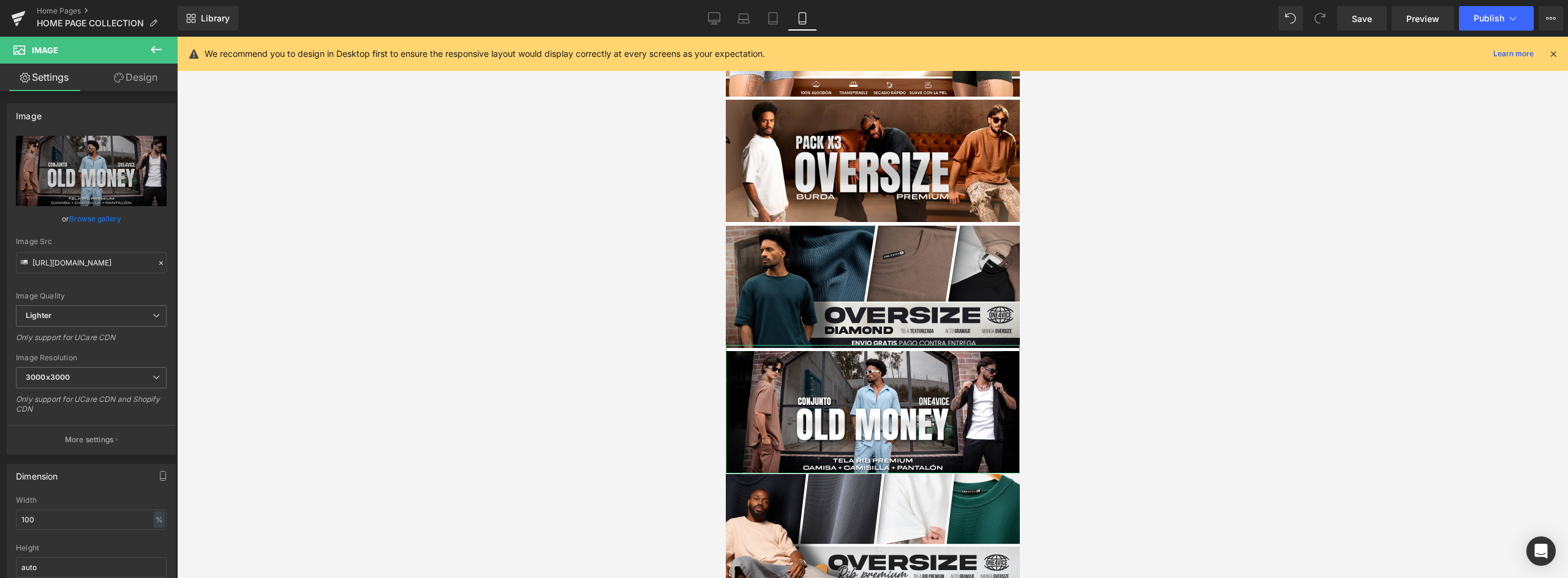
click at [127, 78] on link "Design" at bounding box center [136, 77] width 89 height 28
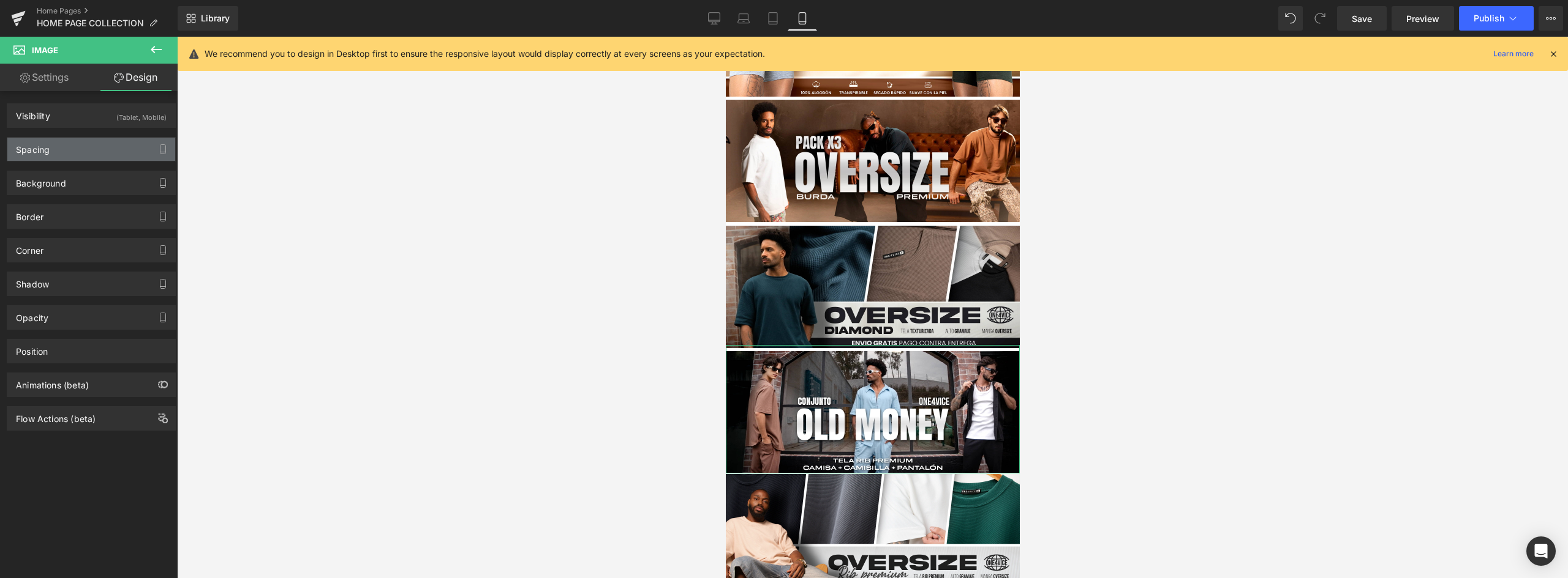
click at [50, 149] on div "Spacing" at bounding box center [91, 150] width 168 height 24
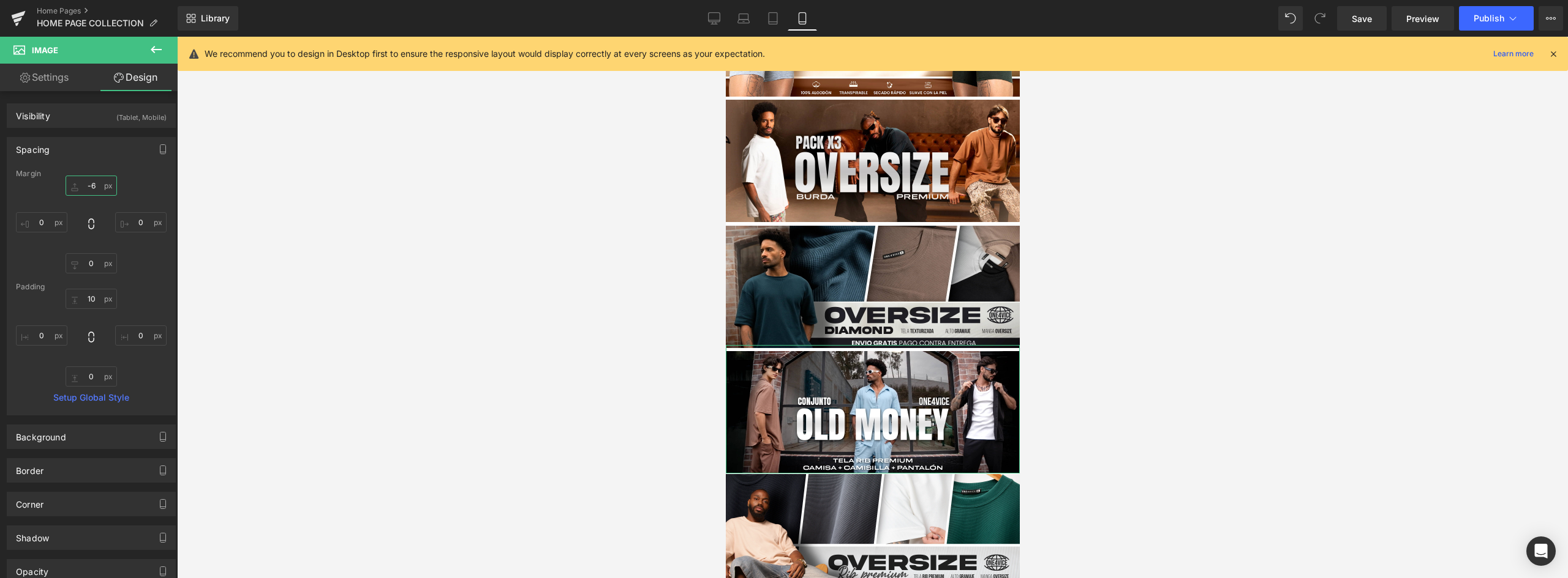
click at [93, 188] on input "-6" at bounding box center [91, 186] width 51 height 20
type input "-8"
click at [87, 298] on input "10" at bounding box center [91, 299] width 51 height 20
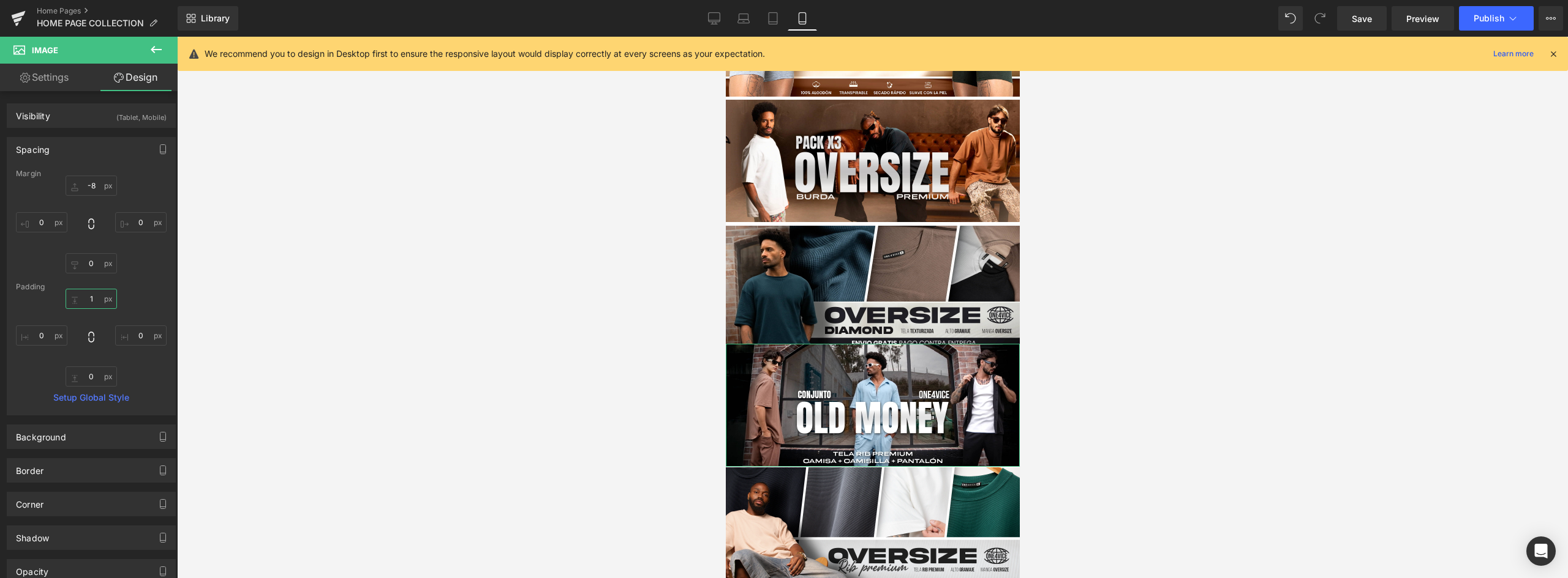
type input "12"
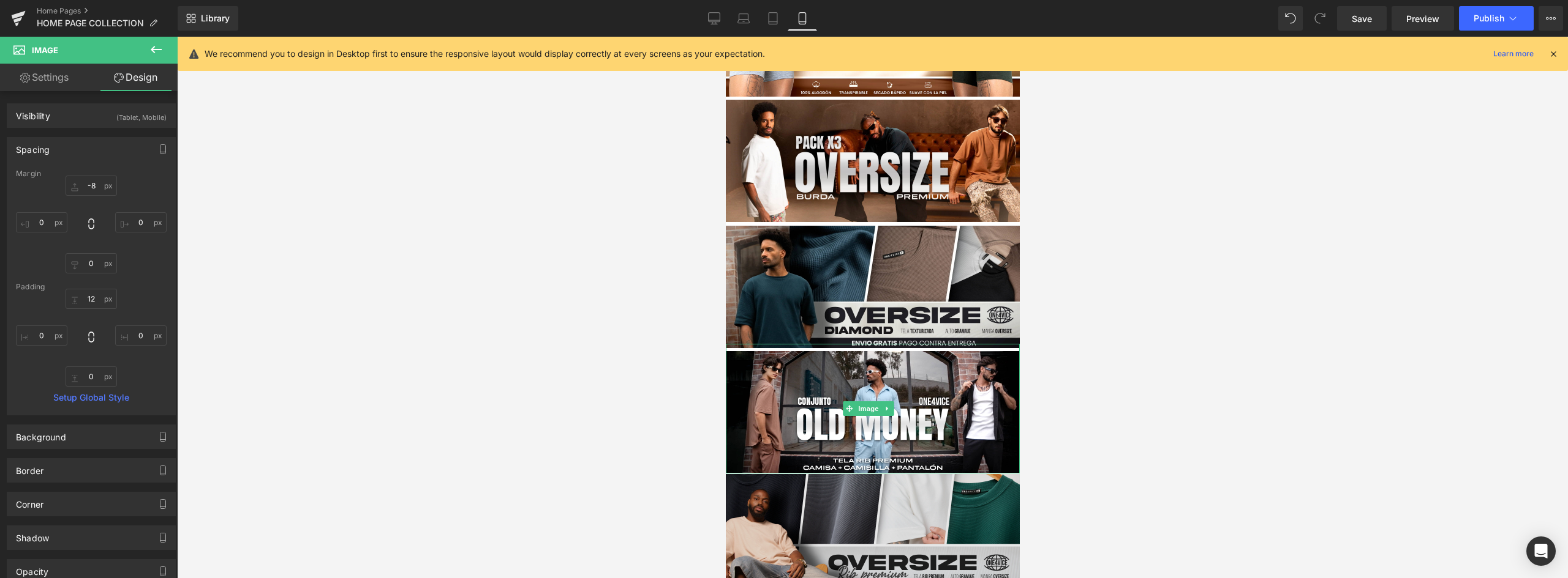
click at [865, 487] on img at bounding box center [871, 532] width 294 height 129
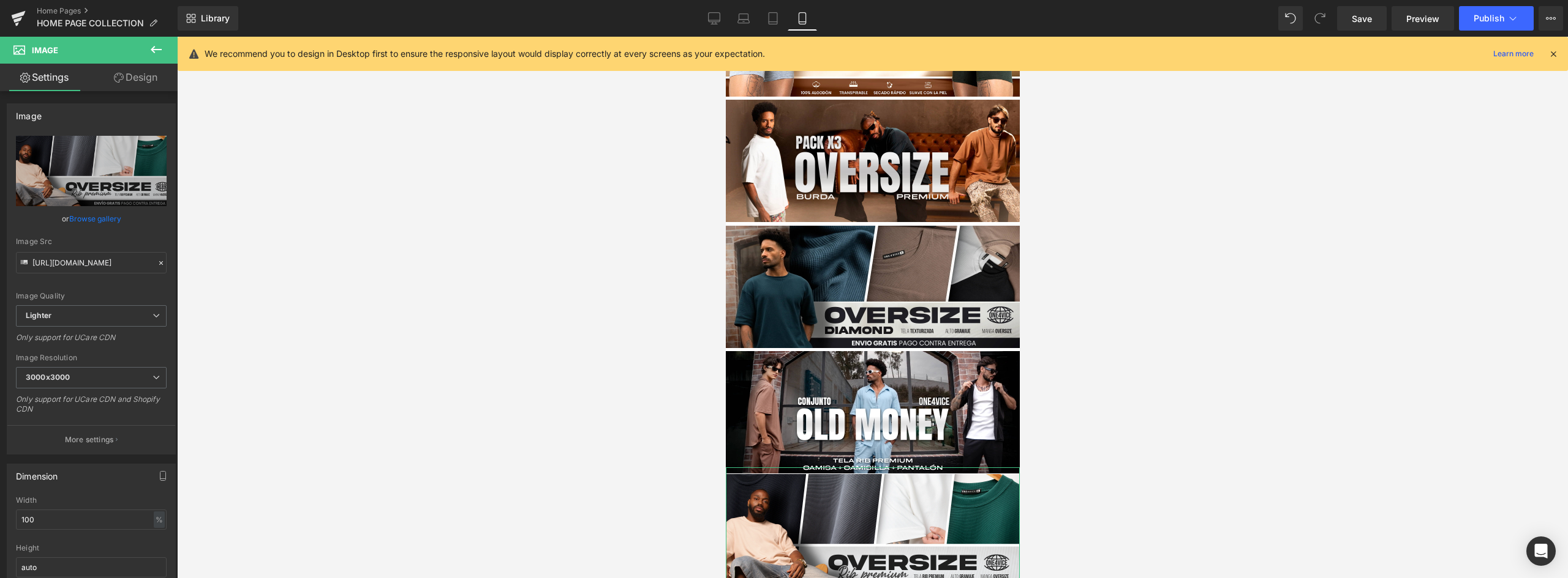
click at [143, 78] on link "Design" at bounding box center [136, 77] width 89 height 28
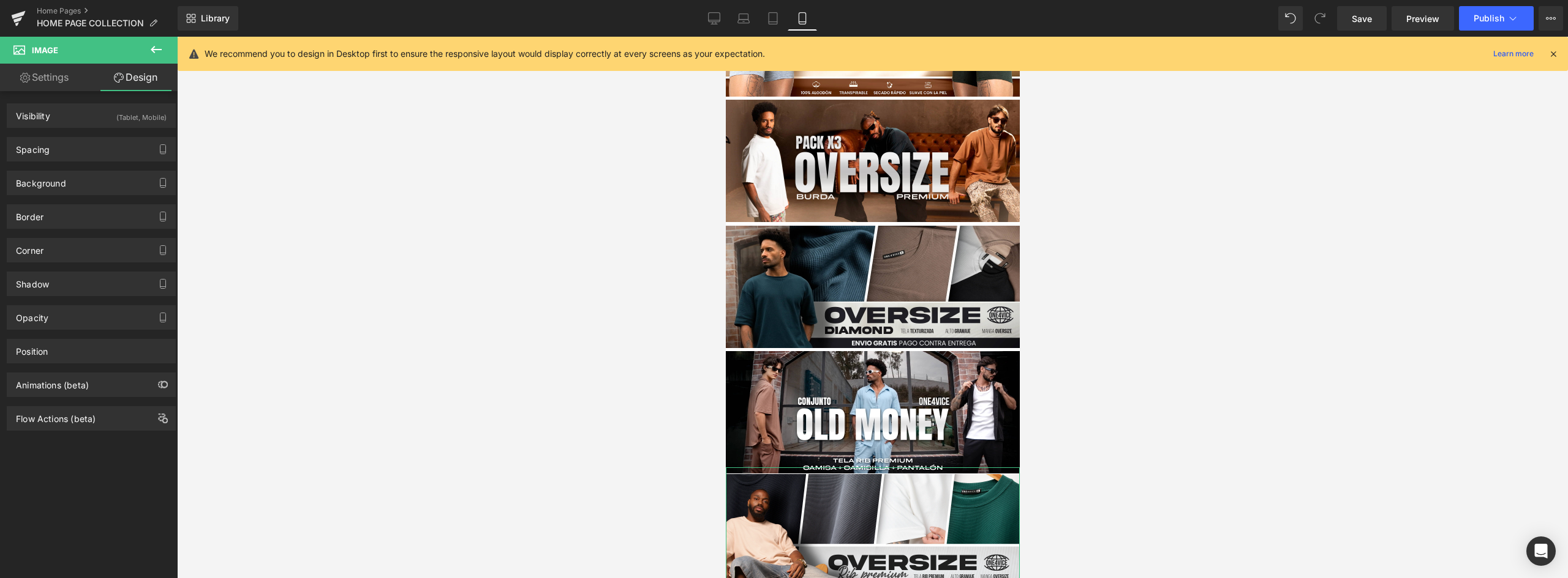
type input "-10"
type input "0"
type input "1"
type input "0"
type input "11"
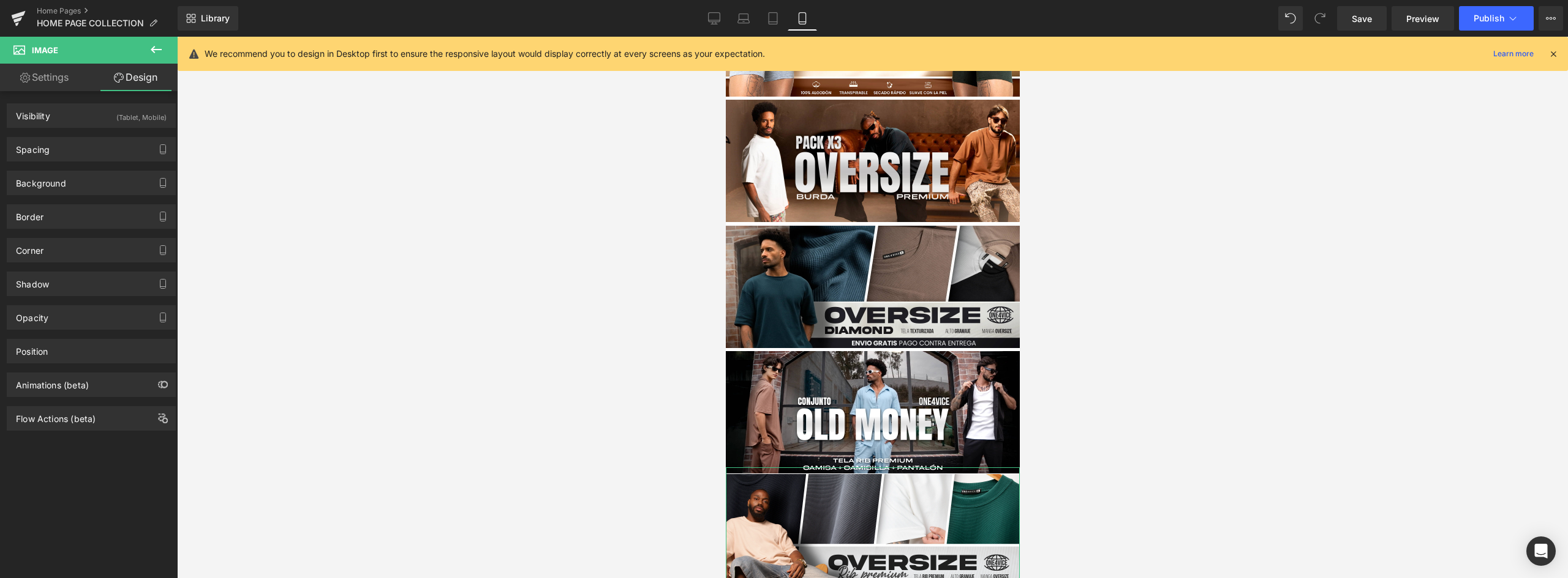
type input "0"
click at [72, 156] on div "Spacing" at bounding box center [91, 150] width 168 height 24
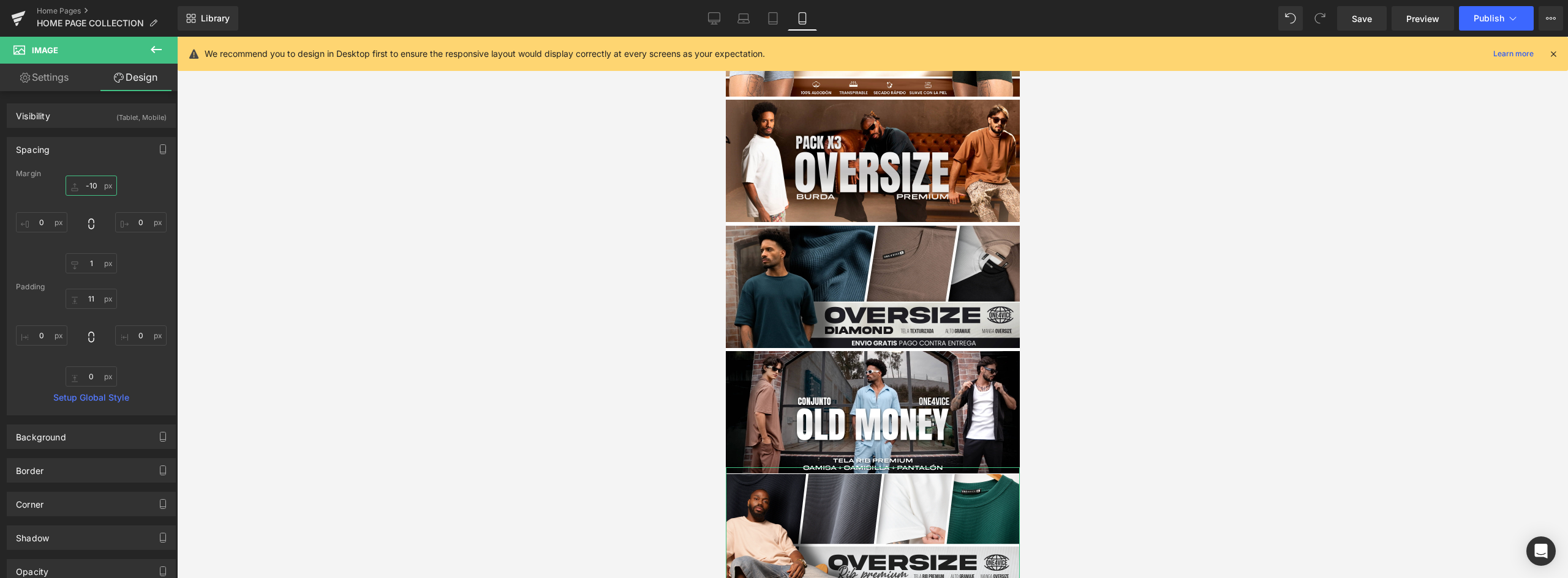
click at [87, 181] on input "-10" at bounding box center [91, 186] width 51 height 20
type input "5"
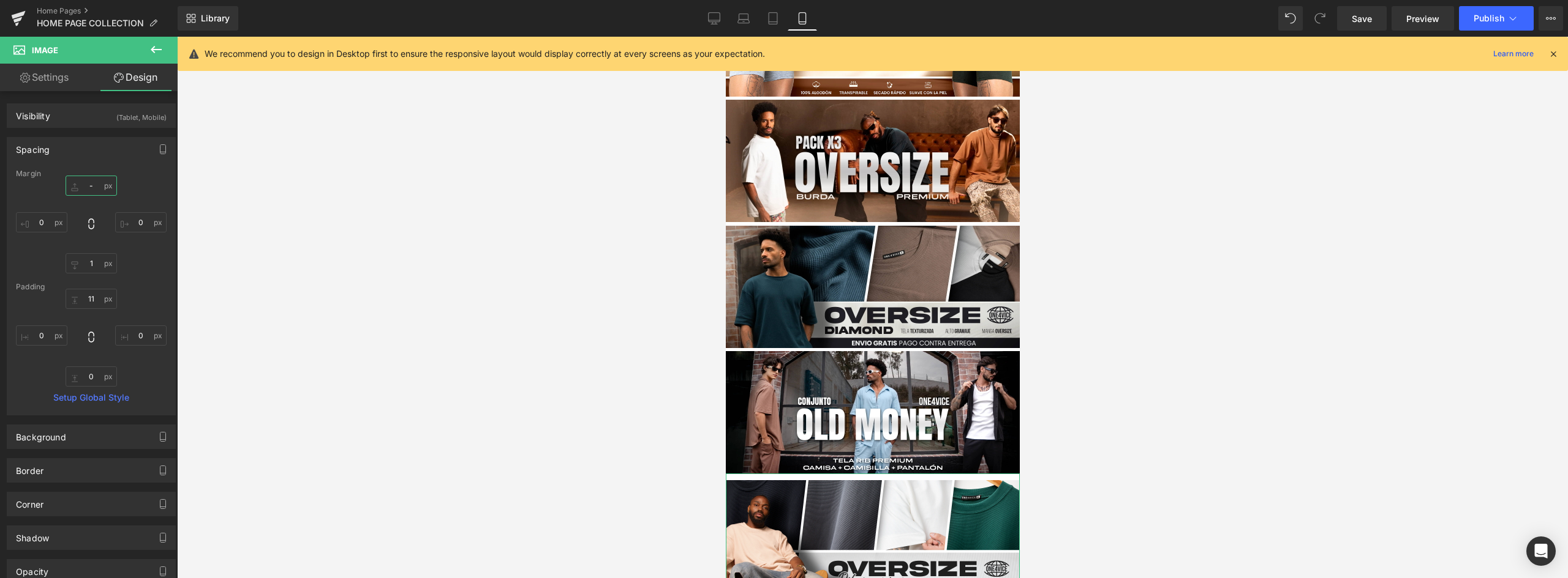
type input "-5"
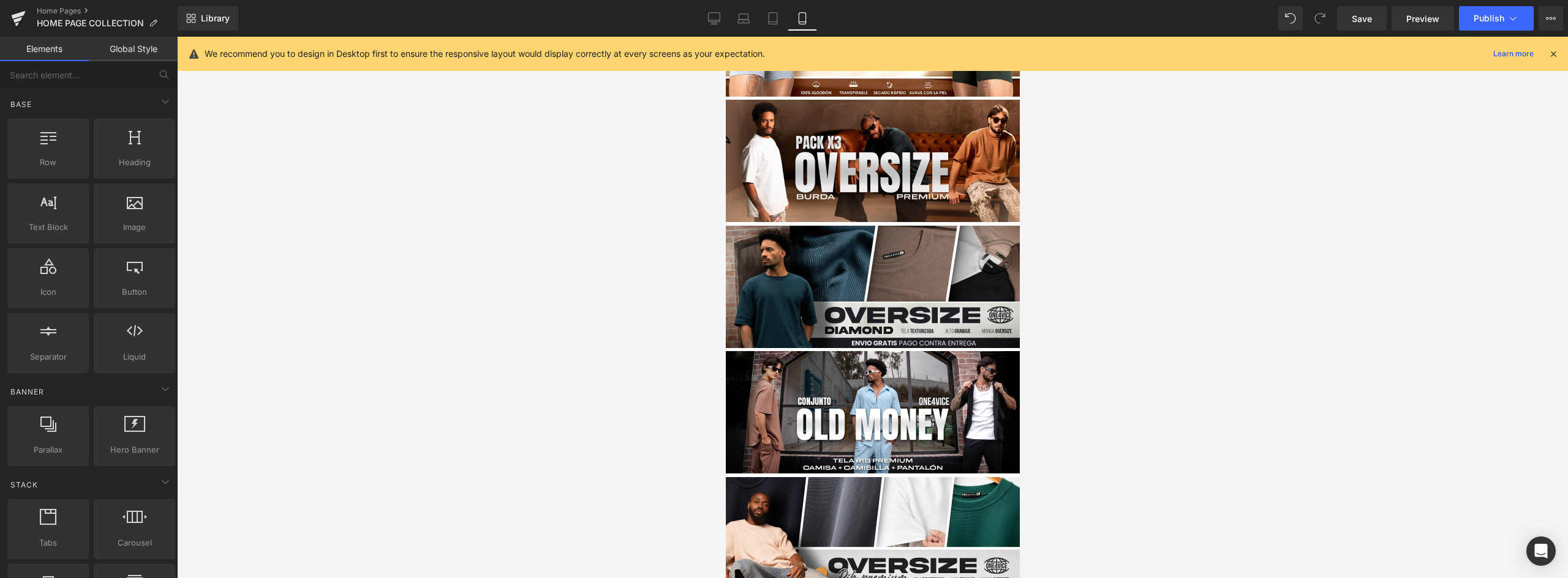
click at [1163, 324] on div at bounding box center [872, 308] width 1391 height 542
click at [1477, 19] on span "Publish" at bounding box center [1488, 18] width 31 height 9
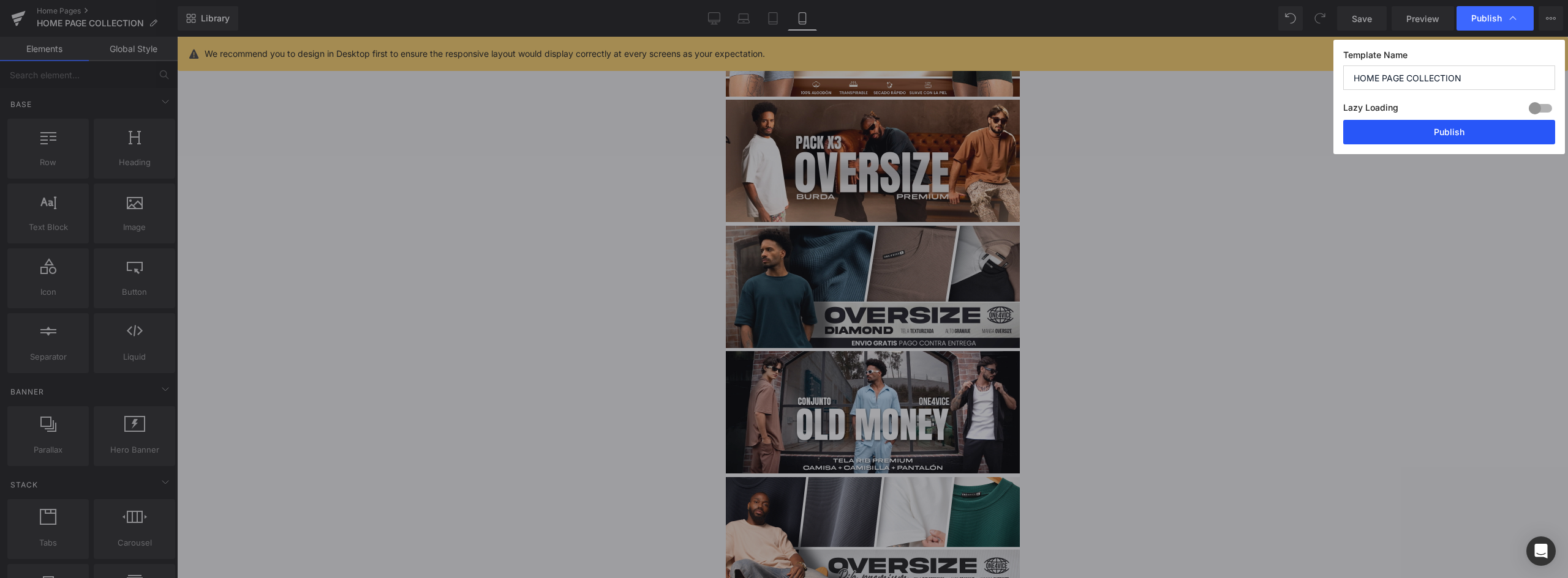
click at [1522, 133] on button "Publish" at bounding box center [1448, 132] width 212 height 24
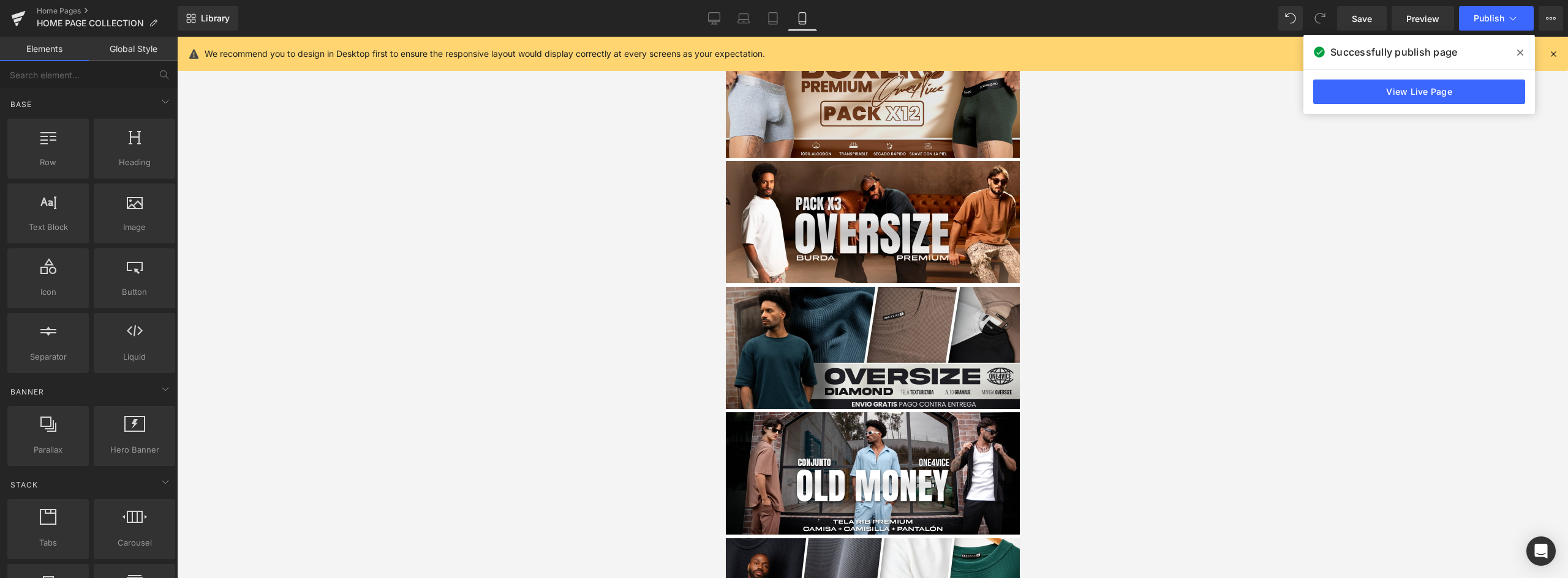
scroll to position [432, 0]
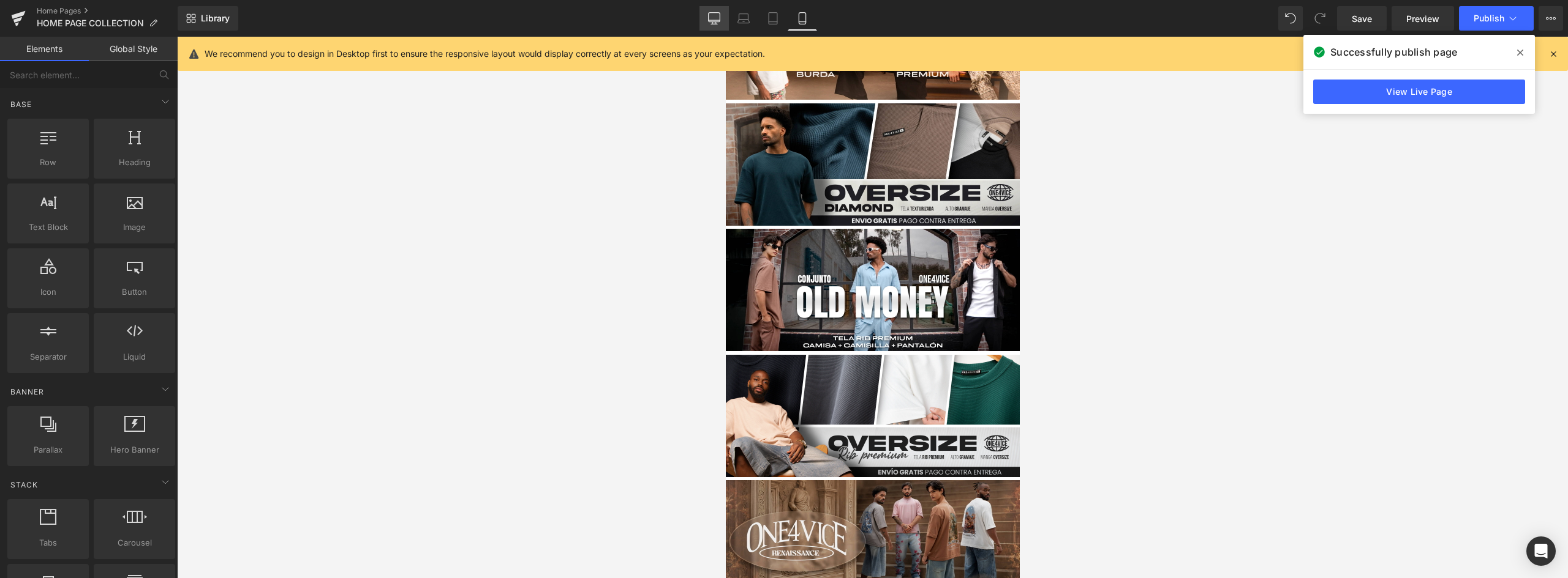
click at [719, 15] on icon at bounding box center [714, 19] width 13 height 13
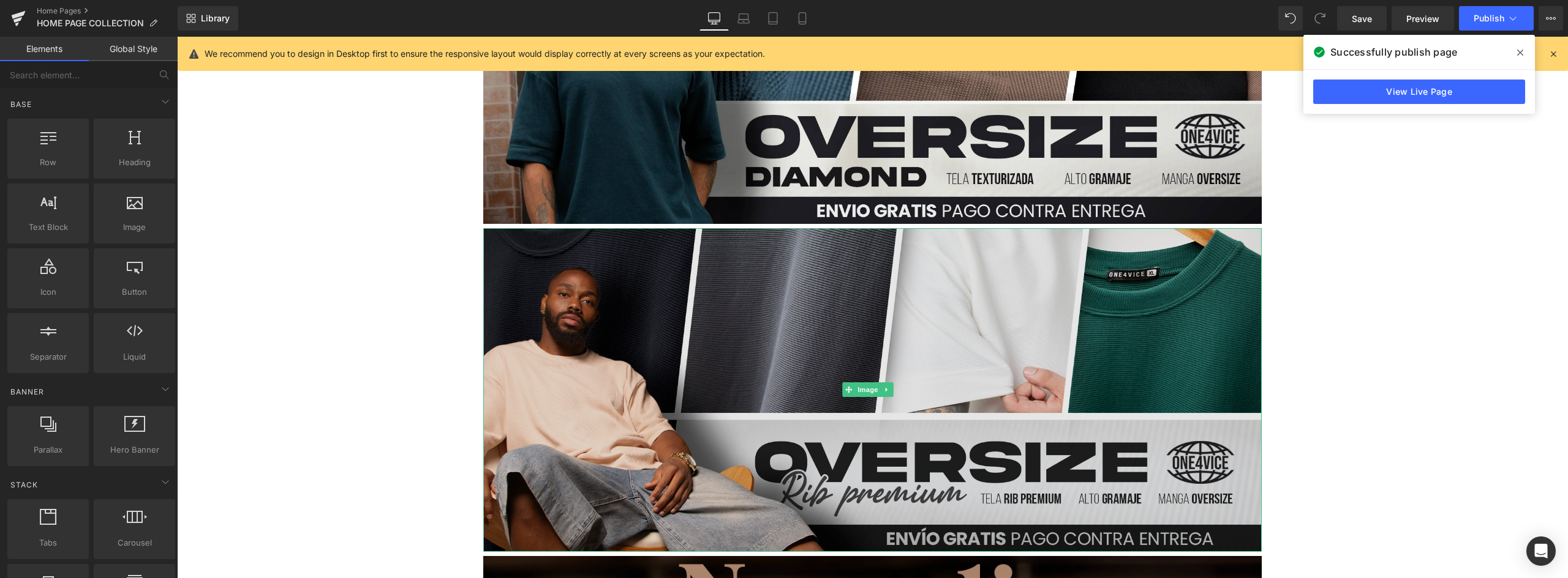
scroll to position [1162, 0]
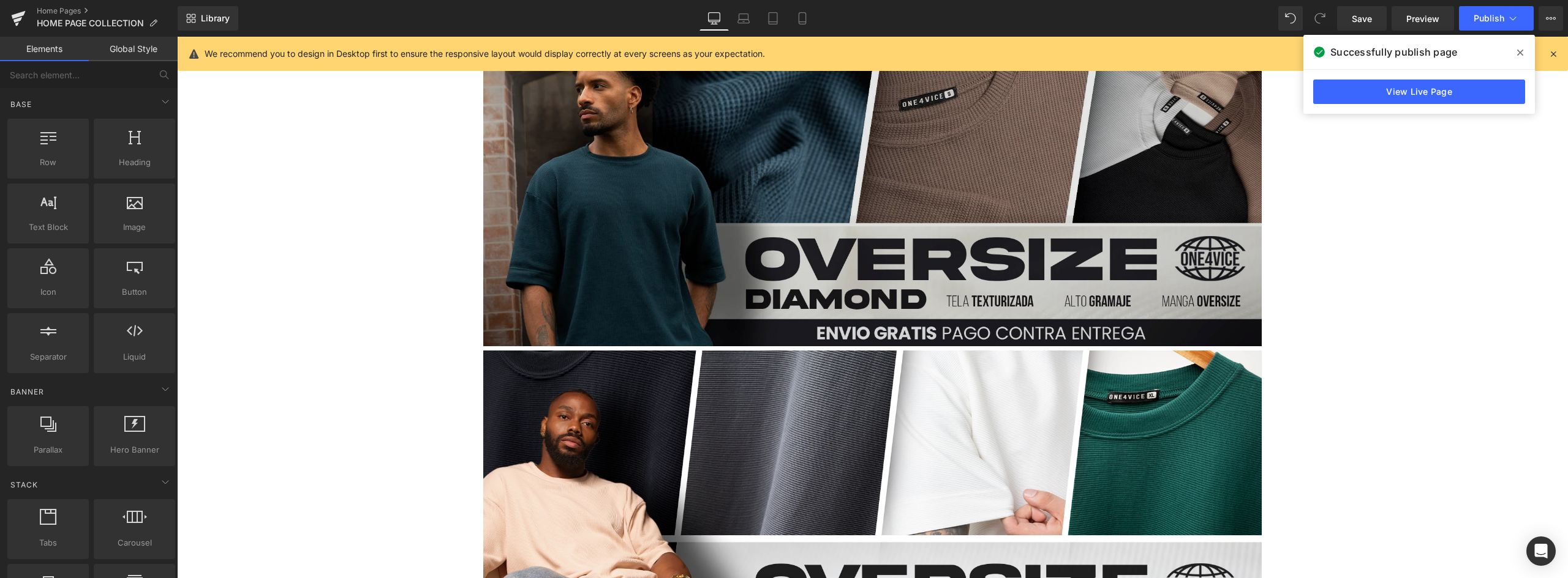
click at [926, 238] on img at bounding box center [872, 184] width 778 height 324
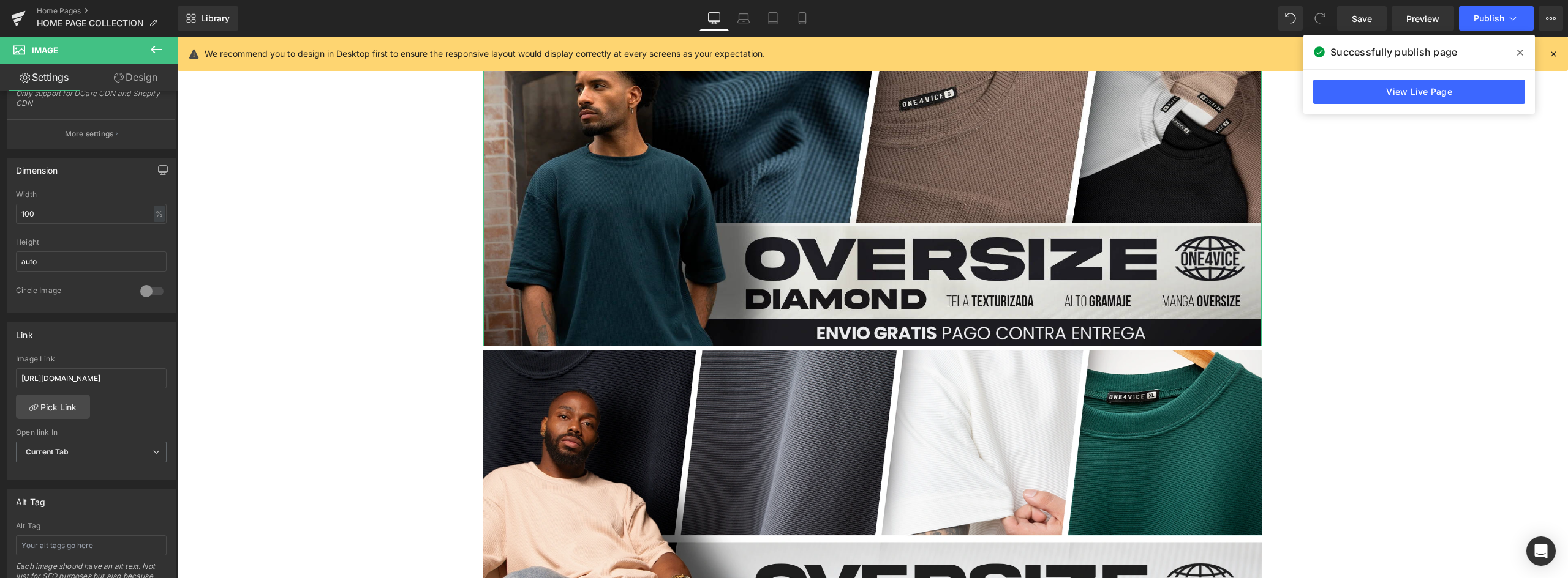
scroll to position [0, 123]
drag, startPoint x: 277, startPoint y: 408, endPoint x: 257, endPoint y: 371, distance: 42.1
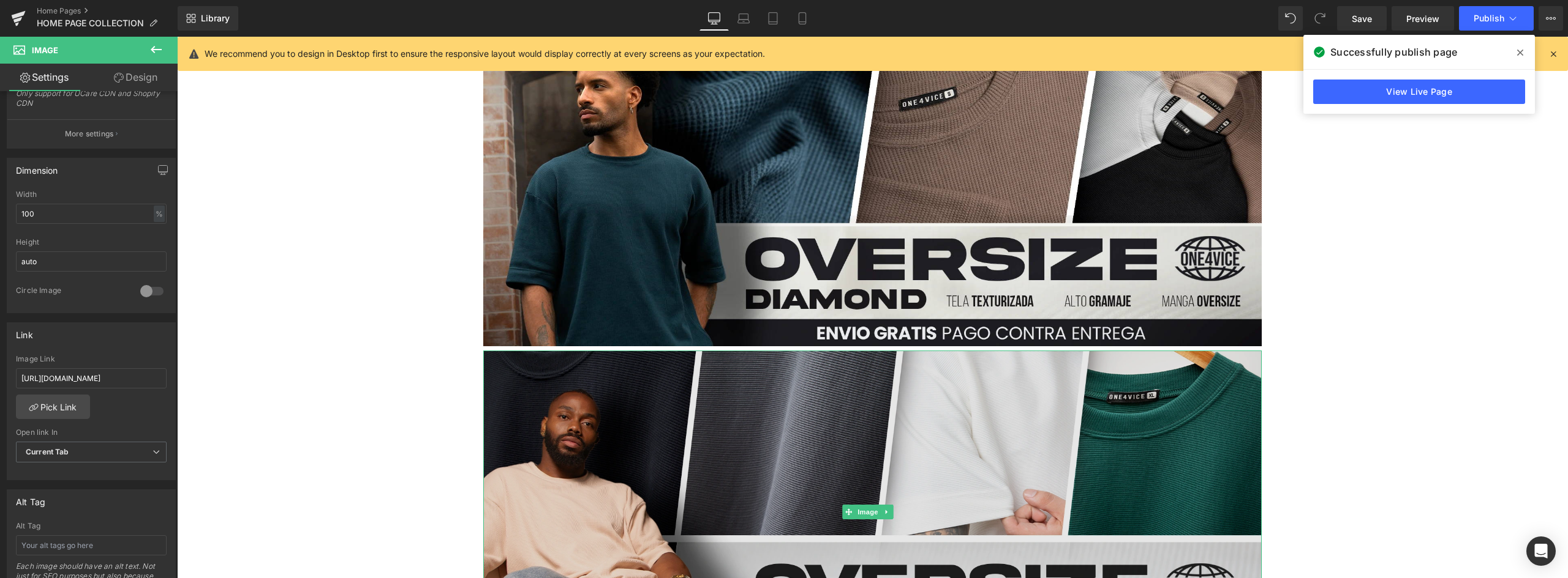
click at [834, 418] on img at bounding box center [872, 513] width 778 height 324
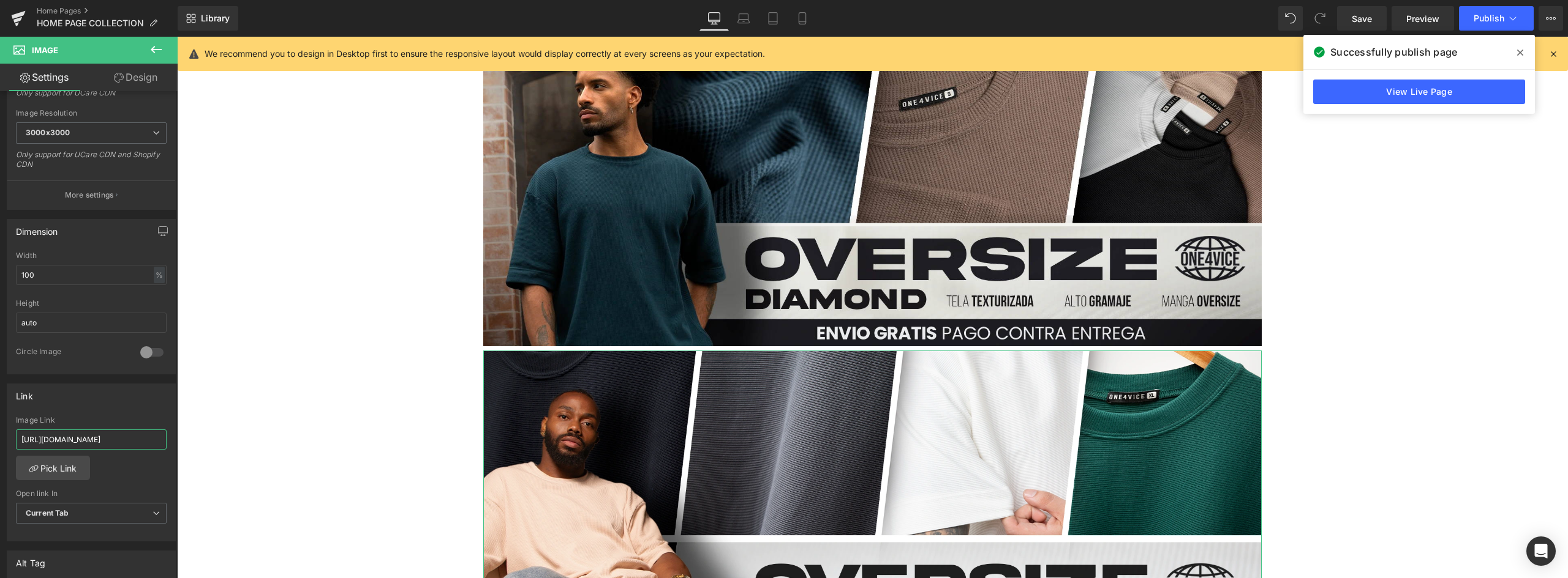
scroll to position [0, 60]
drag, startPoint x: 307, startPoint y: 476, endPoint x: 316, endPoint y: 439, distance: 38.1
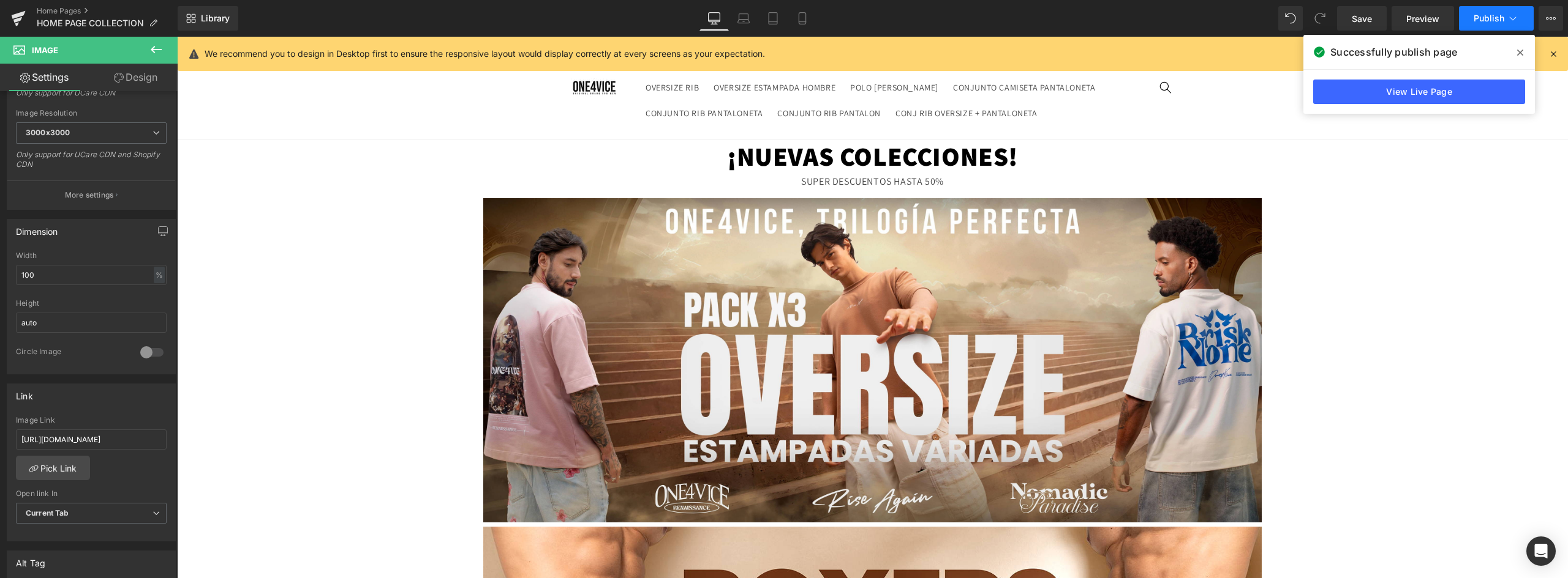
scroll to position [0, 0]
click at [1477, 20] on span "Publish" at bounding box center [1488, 18] width 31 height 9
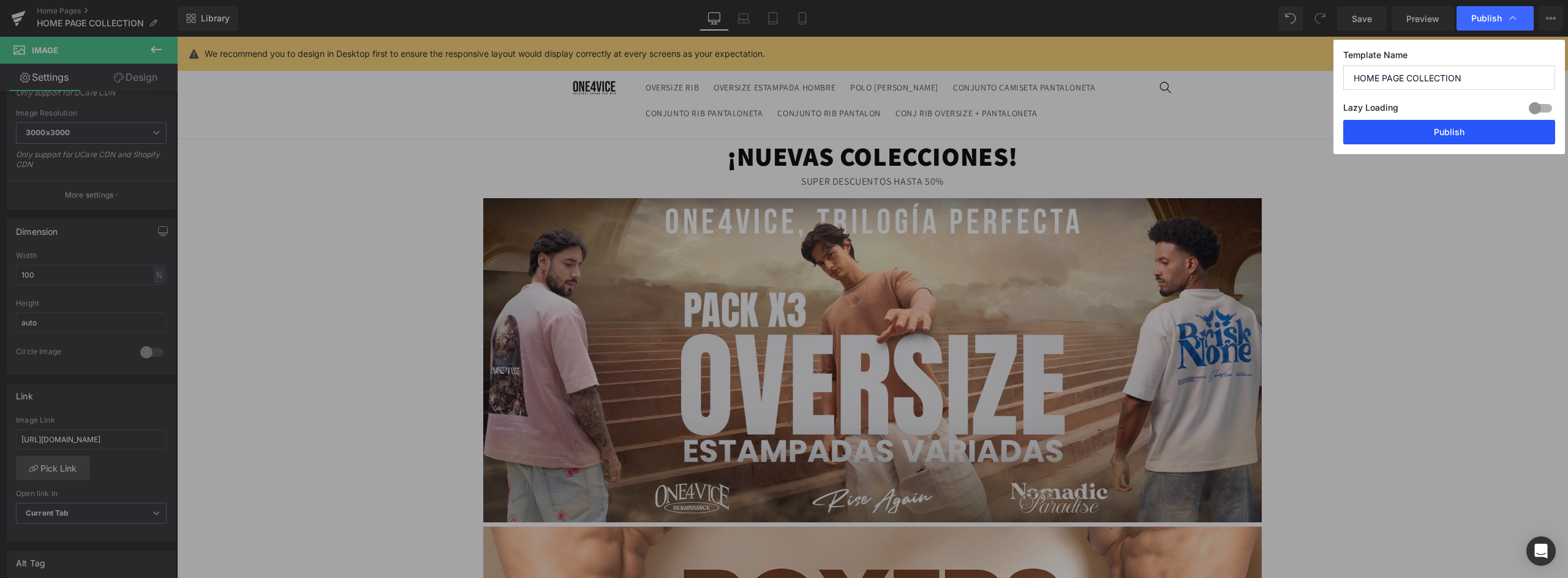
click at [1439, 128] on button "Publish" at bounding box center [1448, 132] width 212 height 24
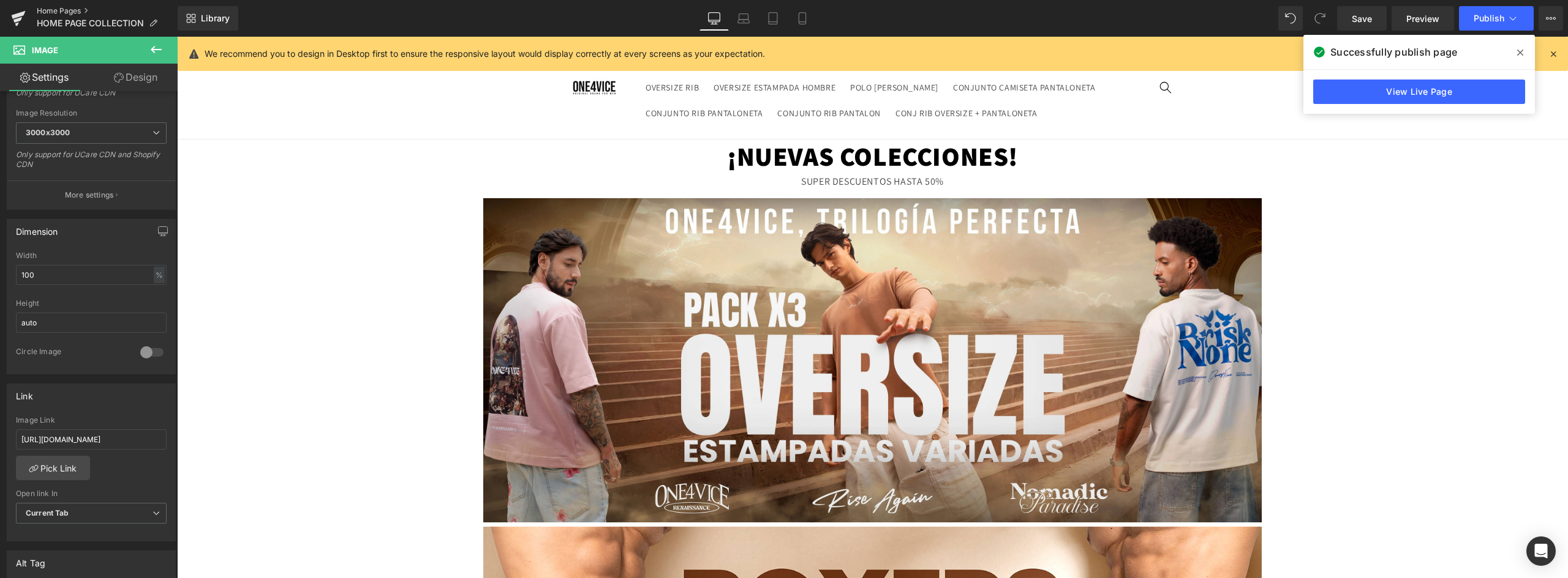
click at [57, 9] on link "Home Pages" at bounding box center [107, 11] width 141 height 9
